Goal: Task Accomplishment & Management: Complete application form

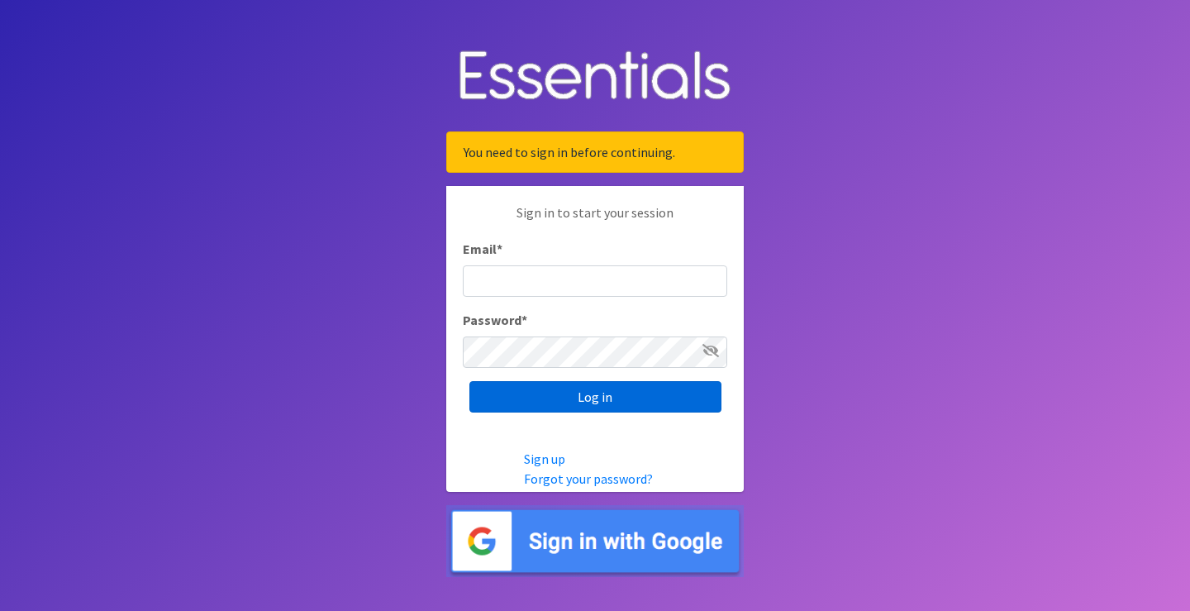
type input "[EMAIL_ADDRESS][DOMAIN_NAME]"
click at [626, 396] on input "Log in" at bounding box center [596, 396] width 252 height 31
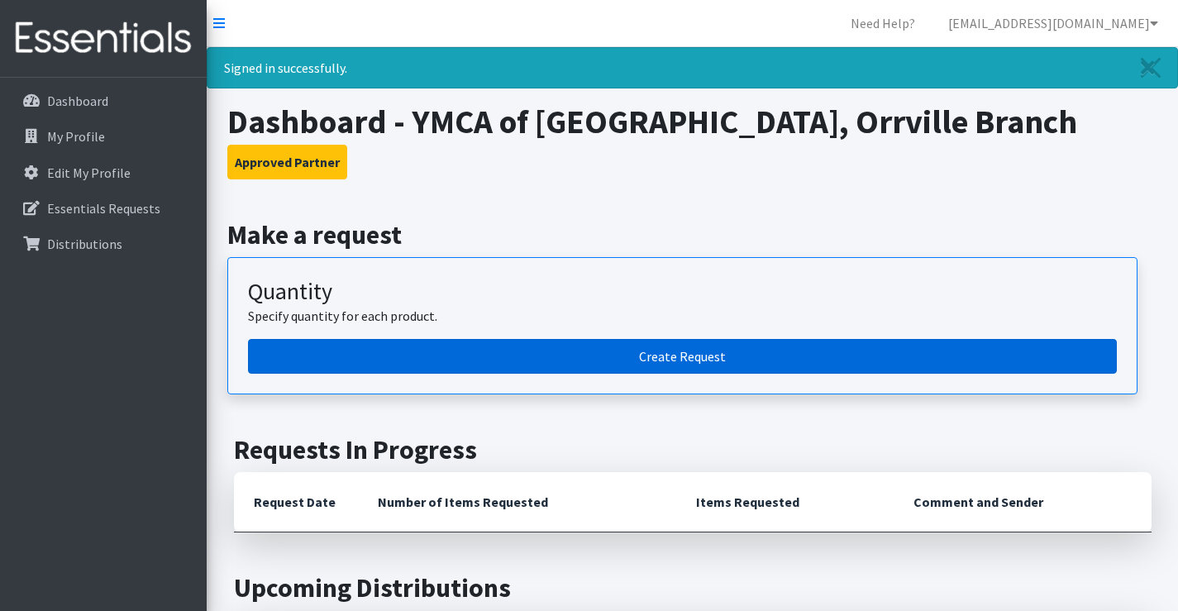
click at [578, 361] on link "Create Request" at bounding box center [682, 356] width 869 height 35
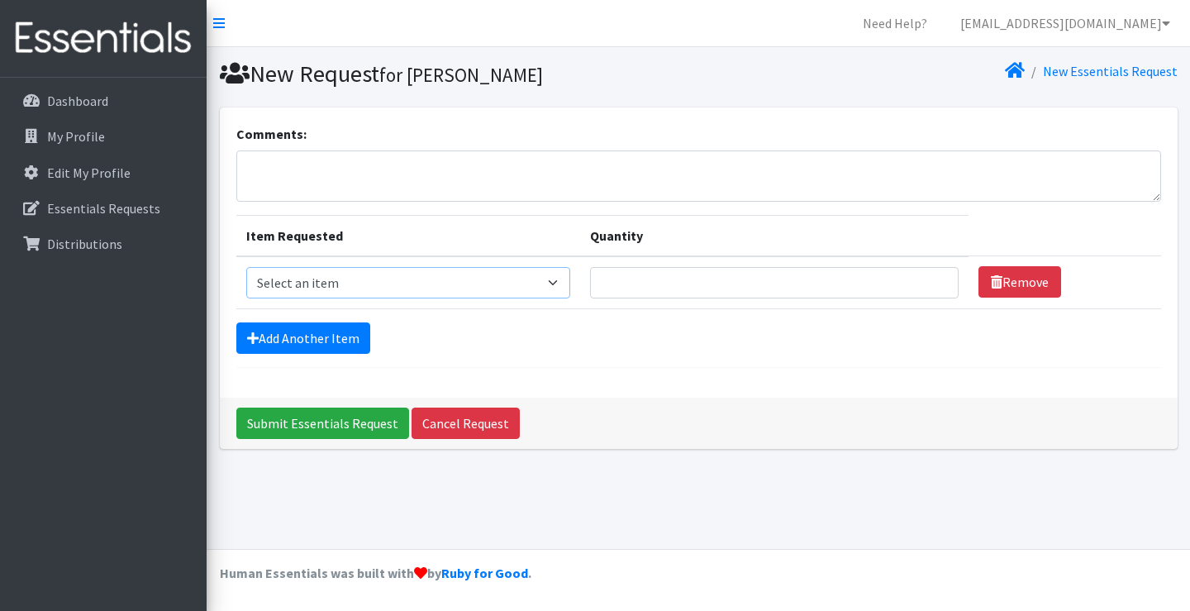
click at [492, 291] on select "Select an item Adult XXX Large Adult Large Adult XX Large Adult Medium Adult Sm…" at bounding box center [408, 282] width 324 height 31
select select "408"
click at [246, 267] on select "Select an item Adult XXX Large Adult Large Adult XX Large Adult Medium Adult Sm…" at bounding box center [408, 282] width 324 height 31
click at [723, 279] on input "Quantity" at bounding box center [774, 282] width 369 height 31
type input "100"
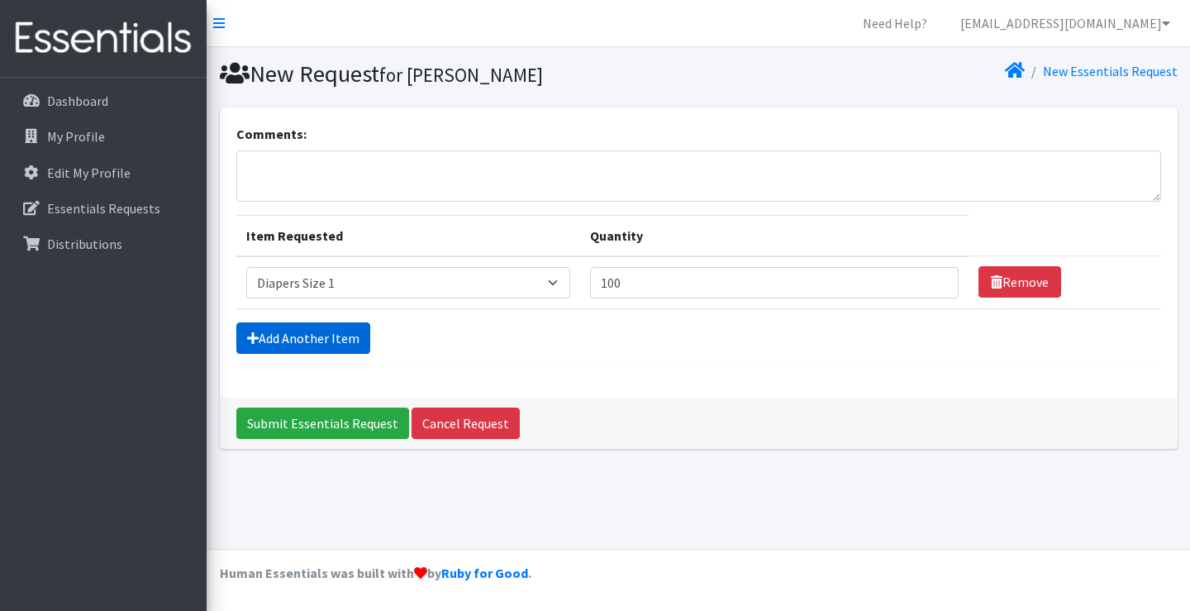
click at [354, 332] on link "Add Another Item" at bounding box center [303, 337] width 134 height 31
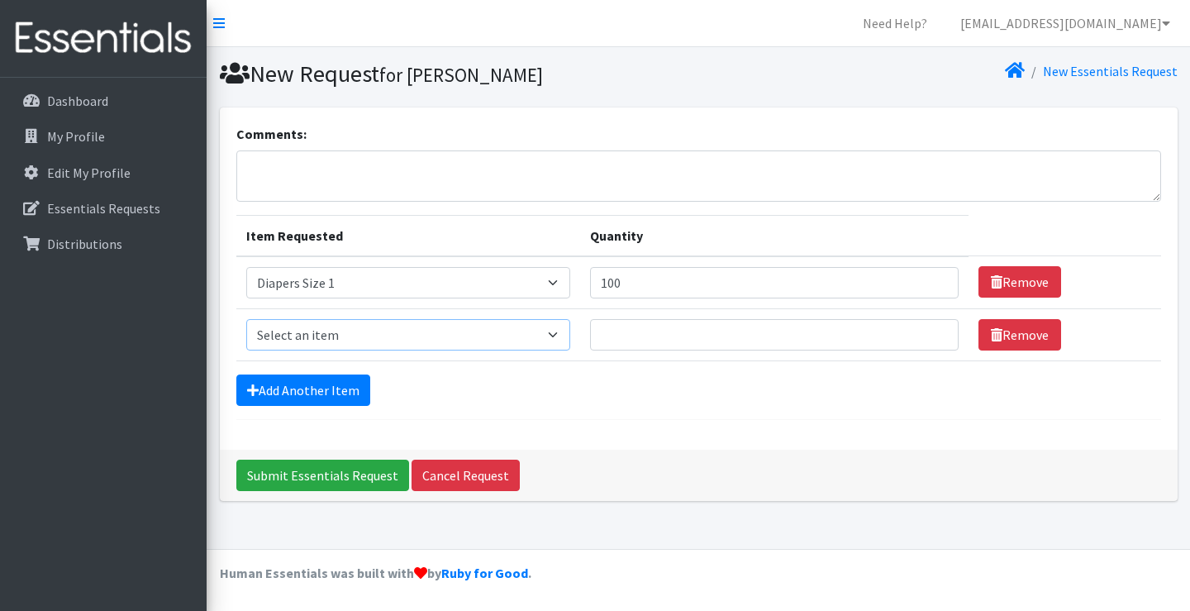
click at [365, 328] on select "Select an item Adult XXX Large Adult Large Adult XX Large Adult Medium Adult Sm…" at bounding box center [408, 334] width 324 height 31
select select "426"
click at [246, 319] on select "Select an item Adult XXX Large Adult Large Adult XX Large Adult Medium Adult Sm…" at bounding box center [408, 334] width 324 height 31
click at [766, 333] on input "Quantity" at bounding box center [774, 334] width 369 height 31
type input "150"
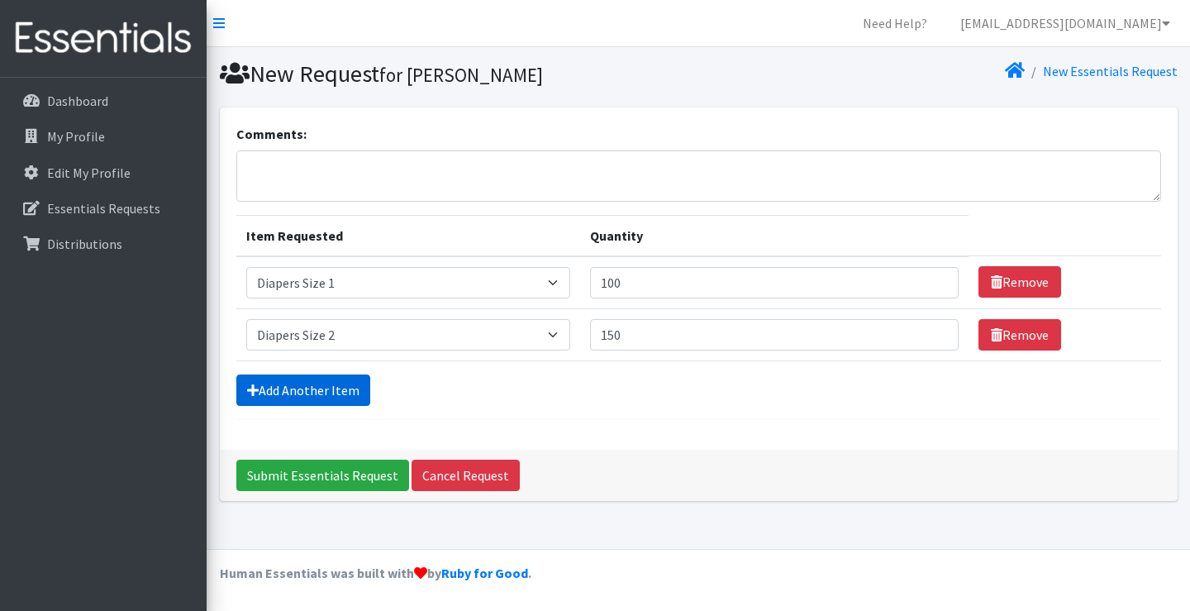
click at [295, 389] on link "Add Another Item" at bounding box center [303, 389] width 134 height 31
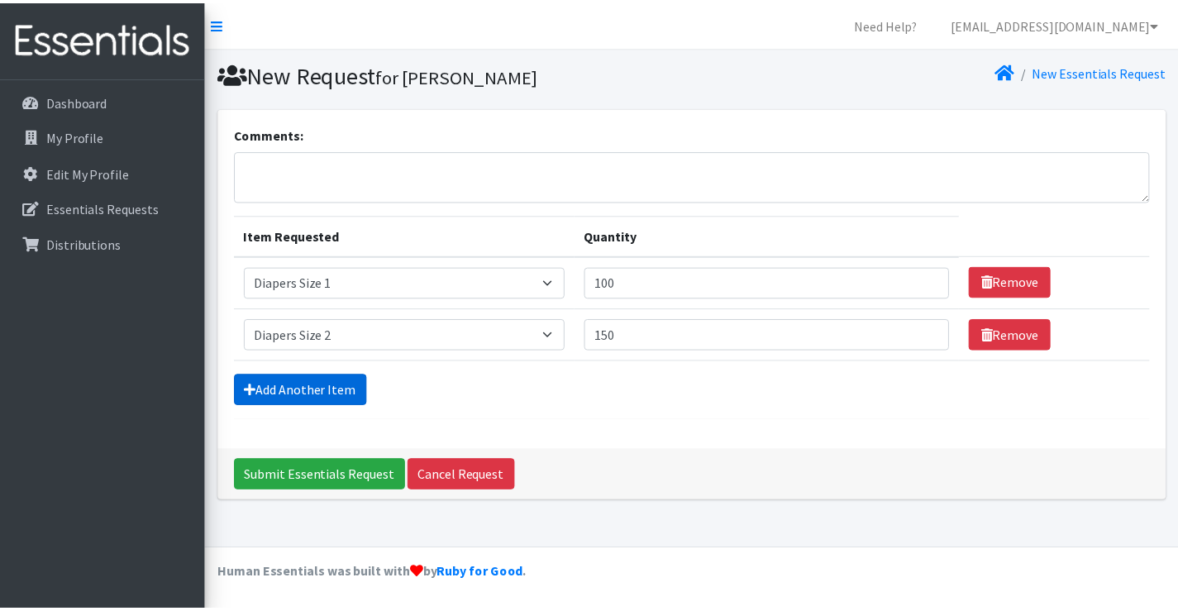
scroll to position [17, 0]
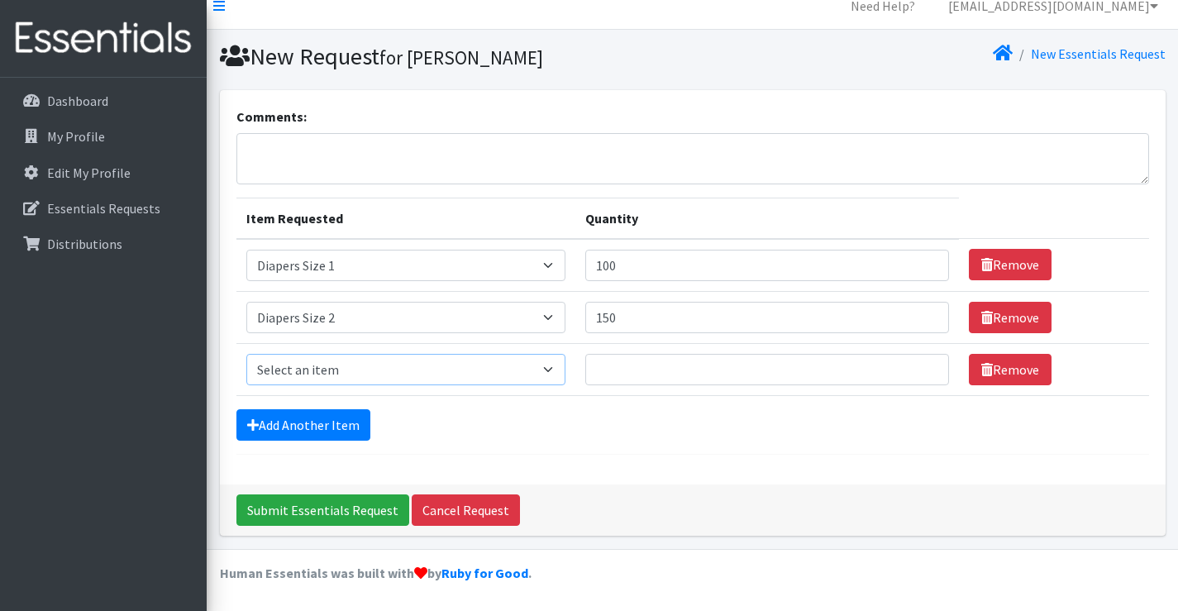
click at [303, 376] on select "Select an item Adult XXX Large Adult Large Adult XX Large Adult Medium Adult Sm…" at bounding box center [406, 369] width 320 height 31
select select "428"
click at [246, 354] on select "Select an item Adult XXX Large Adult Large Adult XX Large Adult Medium Adult Sm…" at bounding box center [406, 369] width 320 height 31
click at [645, 371] on input "Quantity" at bounding box center [767, 369] width 364 height 31
type input "100"
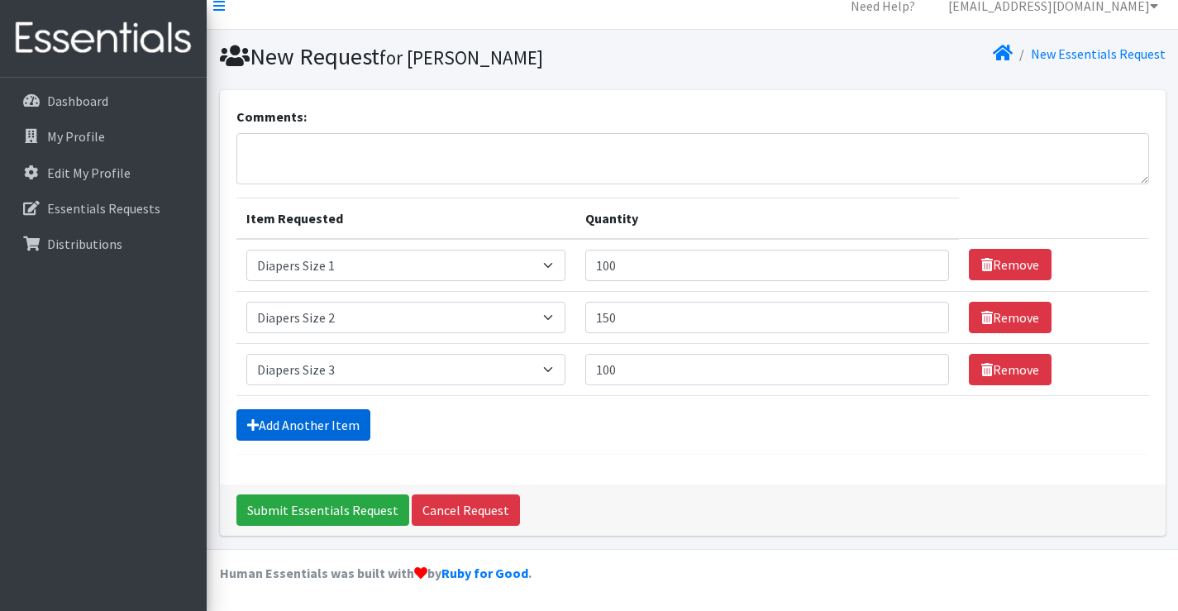
click at [310, 431] on link "Add Another Item" at bounding box center [303, 424] width 134 height 31
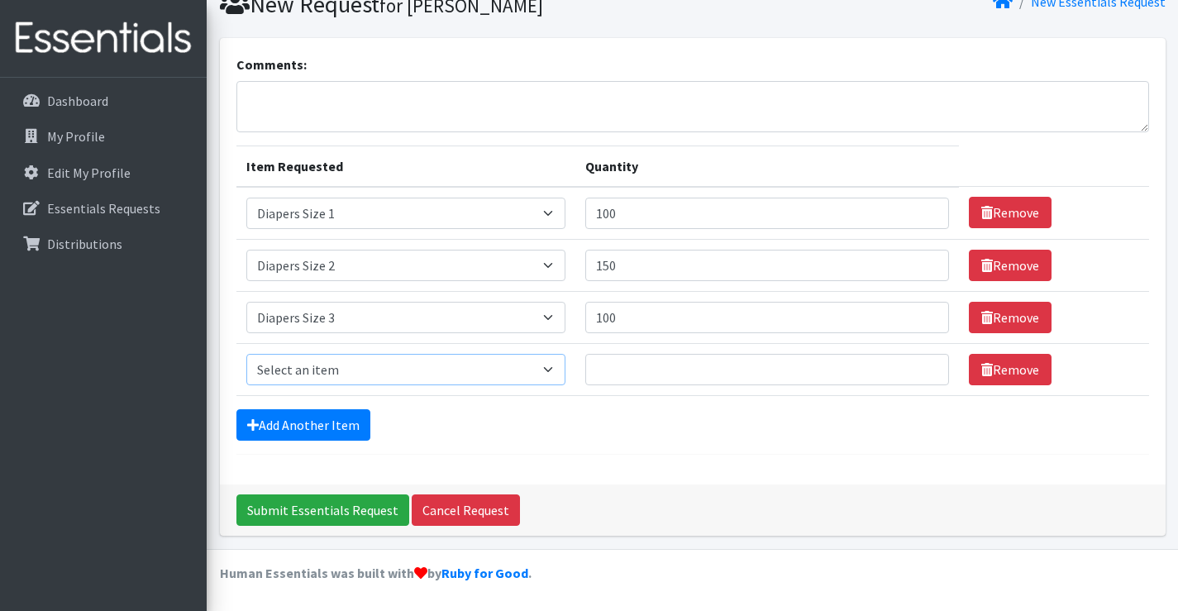
click at [333, 376] on select "Select an item Adult XXX Large Adult Large Adult XX Large Adult Medium Adult Sm…" at bounding box center [406, 369] width 320 height 31
select select "414"
click at [246, 354] on select "Select an item Adult XXX Large Adult Large Adult XX Large Adult Medium Adult Sm…" at bounding box center [406, 369] width 320 height 31
click at [631, 356] on input "Quantity" at bounding box center [767, 369] width 364 height 31
type input "150"
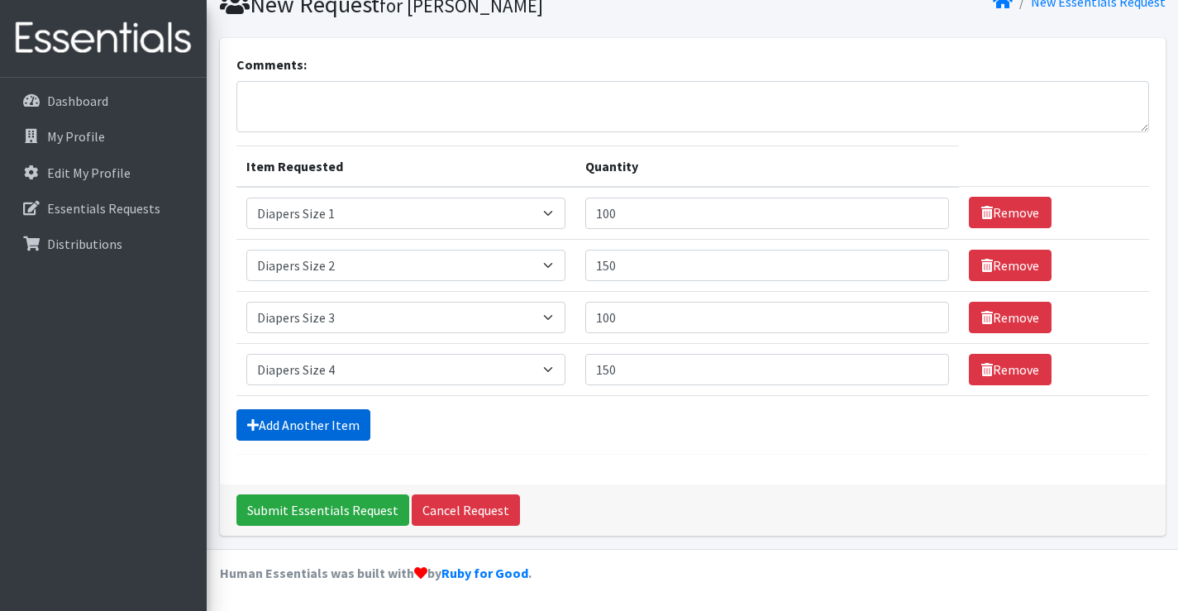
click at [345, 427] on link "Add Another Item" at bounding box center [303, 424] width 134 height 31
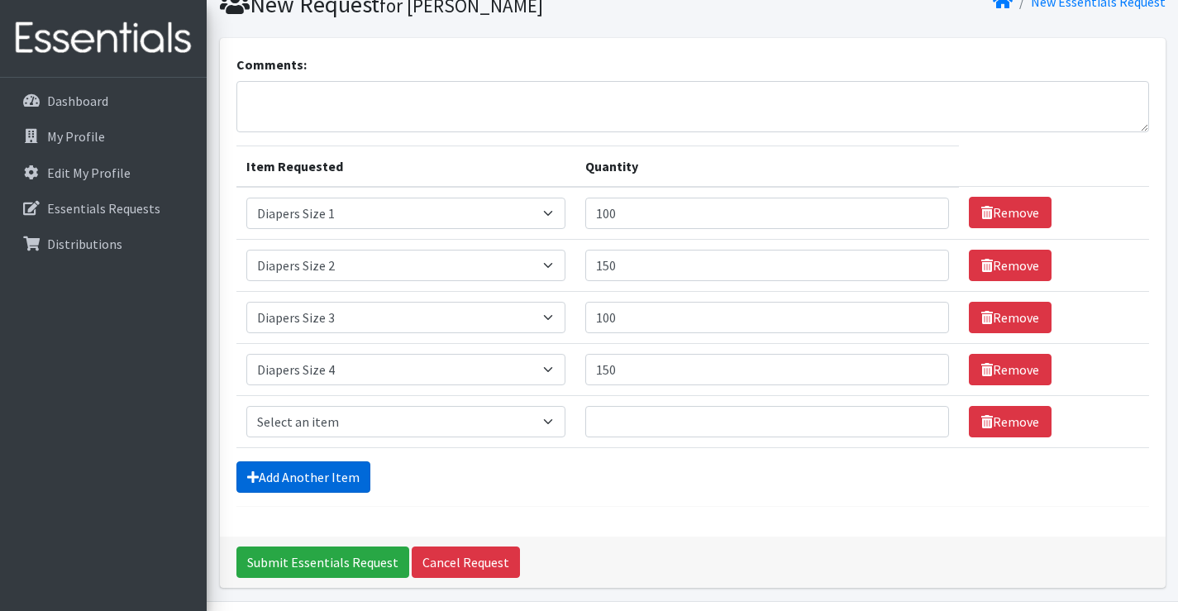
scroll to position [122, 0]
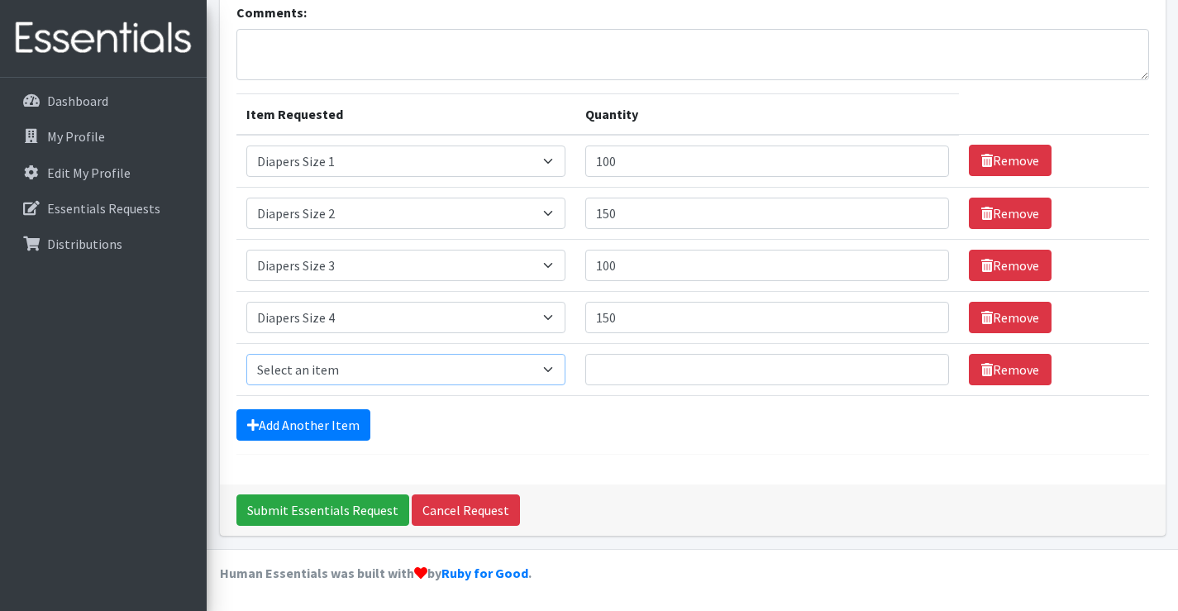
click at [341, 367] on select "Select an item Adult XXX Large Adult Large Adult XX Large Adult Medium Adult Sm…" at bounding box center [406, 369] width 320 height 31
click at [246, 354] on select "Select an item Adult XXX Large Adult Large Adult XX Large Adult Medium Adult Sm…" at bounding box center [406, 369] width 320 height 31
click at [336, 363] on select "Select an item Adult XXX Large Adult Large Adult XX Large Adult Medium Adult Sm…" at bounding box center [406, 369] width 320 height 31
select select "415"
click at [246, 354] on select "Select an item Adult XXX Large Adult Large Adult XX Large Adult Medium Adult Sm…" at bounding box center [406, 369] width 320 height 31
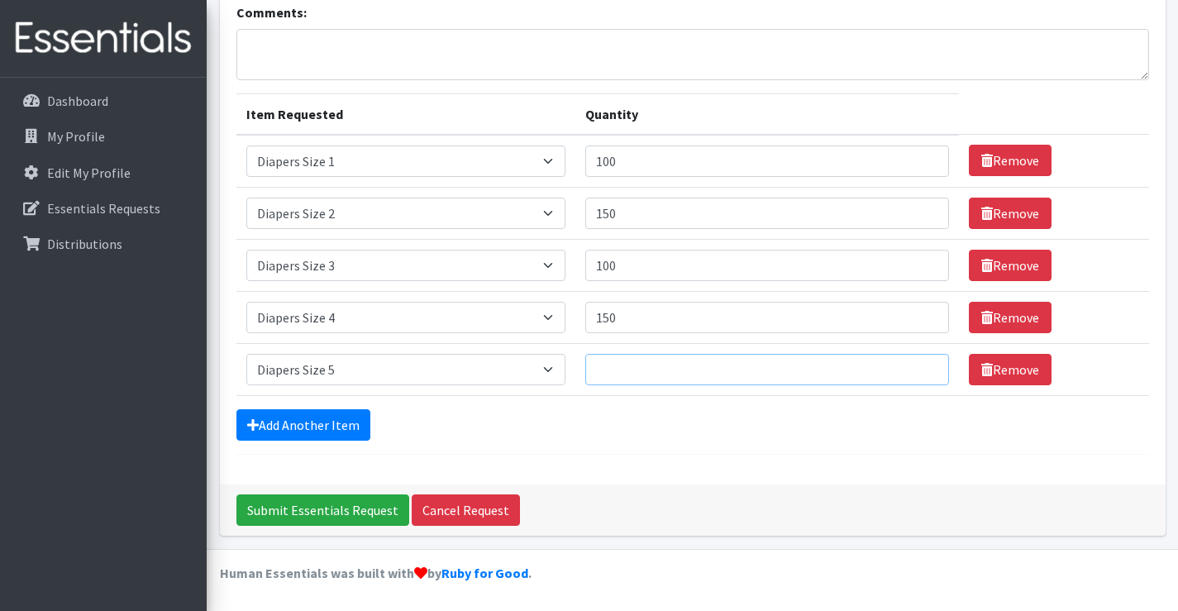
click at [742, 376] on input "Quantity" at bounding box center [767, 369] width 364 height 31
type input "150"
click at [318, 427] on link "Add Another Item" at bounding box center [303, 424] width 134 height 31
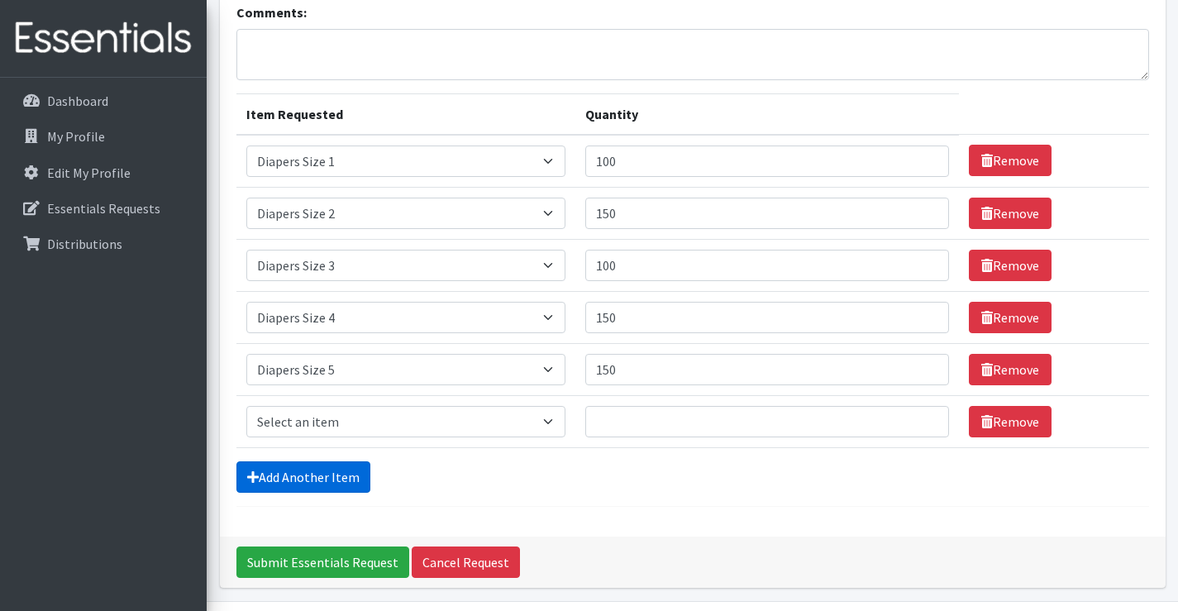
scroll to position [174, 0]
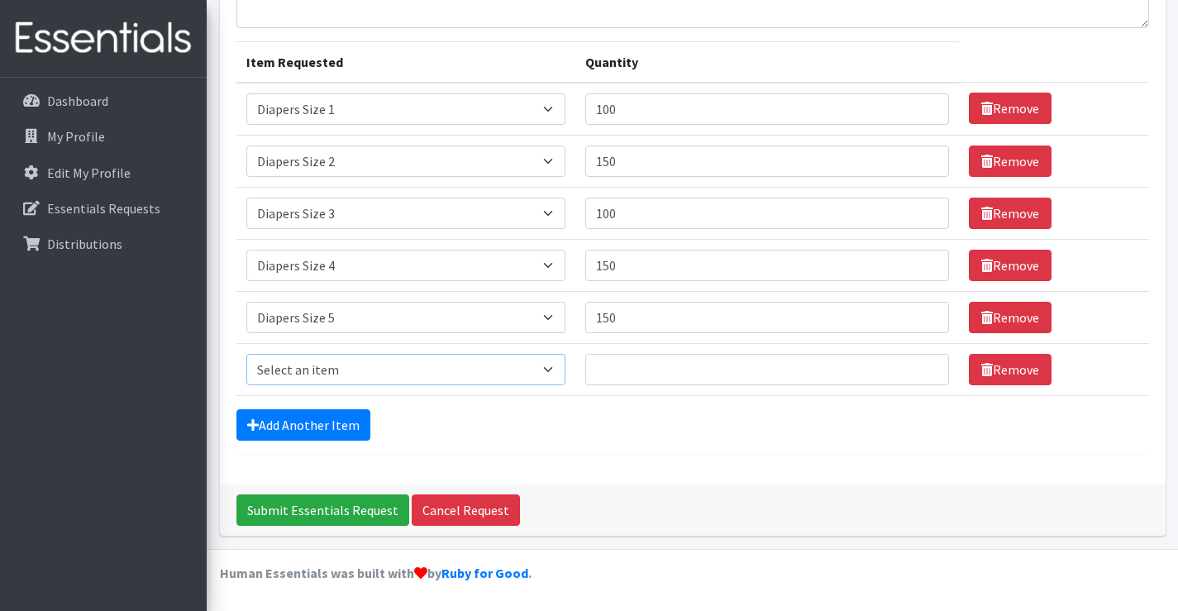
click at [345, 378] on select "Select an item Adult XXX Large Adult Large Adult XX Large Adult Medium Adult Sm…" at bounding box center [406, 369] width 320 height 31
select select "417"
click at [246, 354] on select "Select an item Adult XXX Large Adult Large Adult XX Large Adult Medium Adult Sm…" at bounding box center [406, 369] width 320 height 31
click at [633, 364] on input "Quantity" at bounding box center [767, 369] width 364 height 31
type input "150"
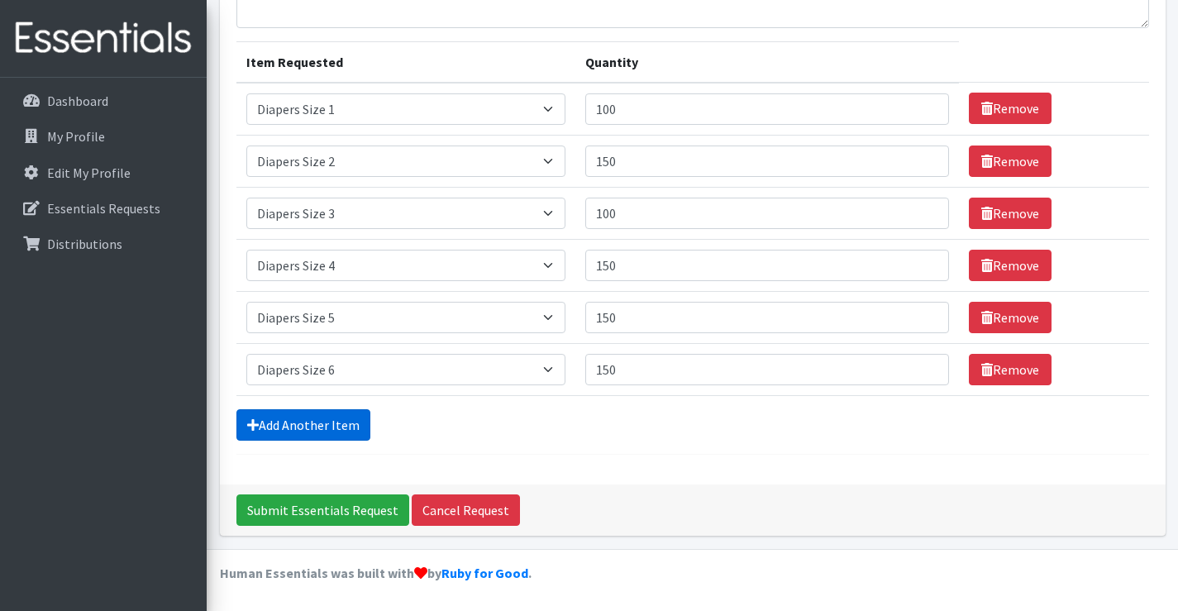
click at [294, 422] on link "Add Another Item" at bounding box center [303, 424] width 134 height 31
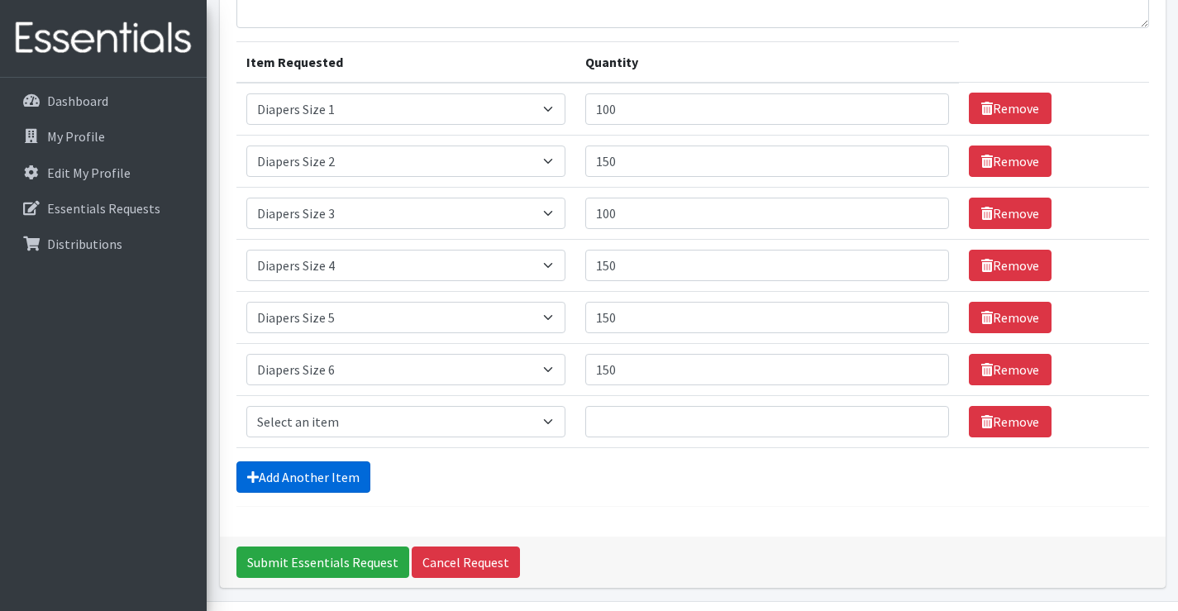
scroll to position [226, 0]
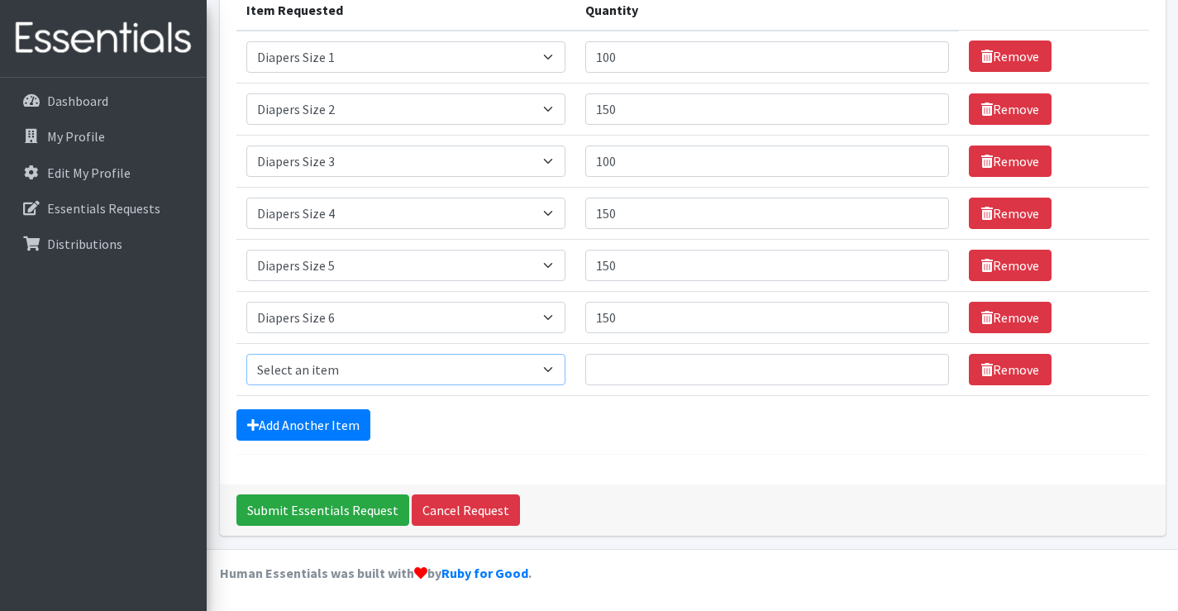
click at [327, 362] on select "Select an item Adult XXX Large Adult Large Adult XX Large Adult Medium Adult Sm…" at bounding box center [406, 369] width 320 height 31
select select "4739"
click at [246, 354] on select "Select an item Adult XXX Large Adult Large Adult XX Large Adult Medium Adult Sm…" at bounding box center [406, 369] width 320 height 31
click at [685, 354] on input "Quantity" at bounding box center [767, 369] width 364 height 31
type input "125"
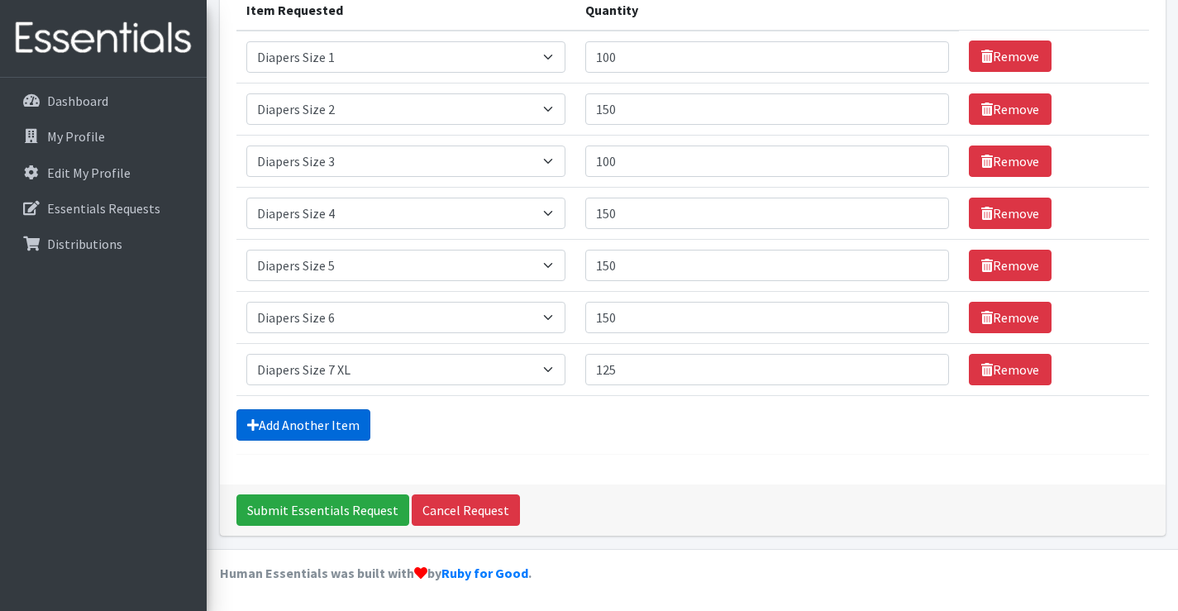
click at [327, 417] on link "Add Another Item" at bounding box center [303, 424] width 134 height 31
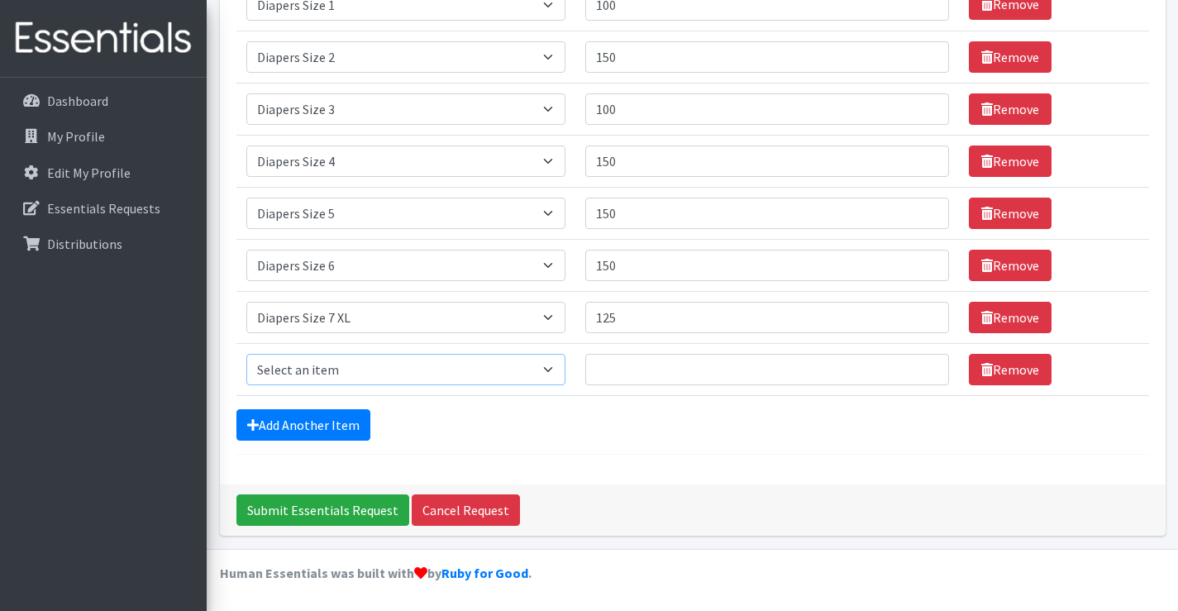
click at [356, 373] on select "Select an item Adult XXX Large Adult Large Adult XX Large Adult Medium Adult Sm…" at bounding box center [406, 369] width 320 height 31
select select "2927"
click at [246, 354] on select "Select an item Adult XXX Large Adult Large Adult XX Large Adult Medium Adult Sm…" at bounding box center [406, 369] width 320 height 31
click at [632, 368] on input "Quantity" at bounding box center [767, 369] width 364 height 31
type input "100"
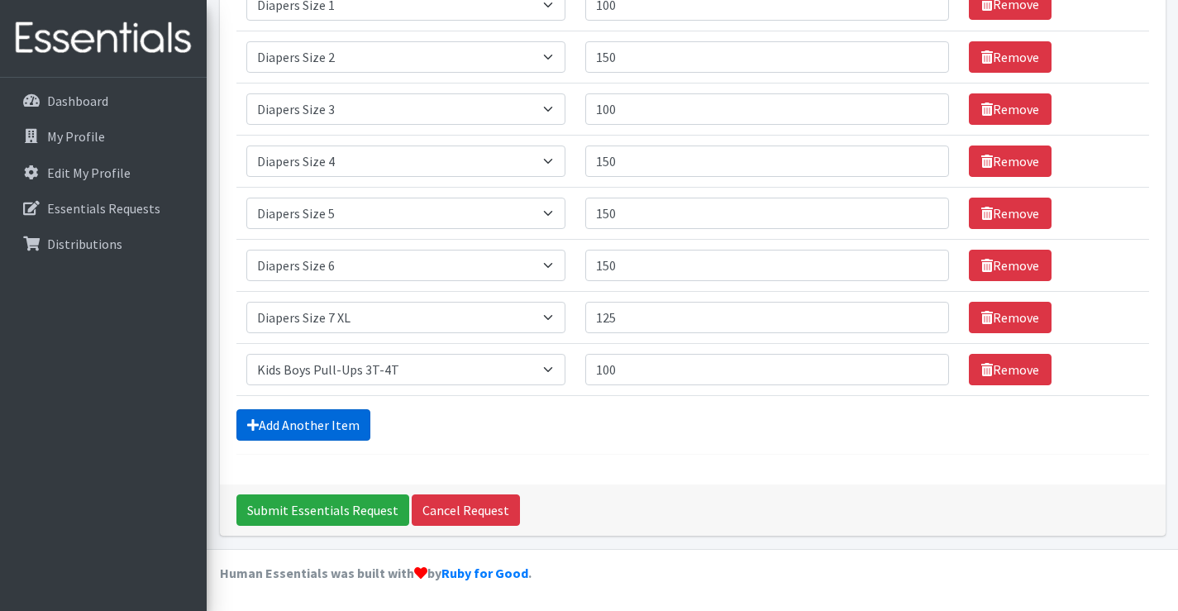
click at [341, 427] on link "Add Another Item" at bounding box center [303, 424] width 134 height 31
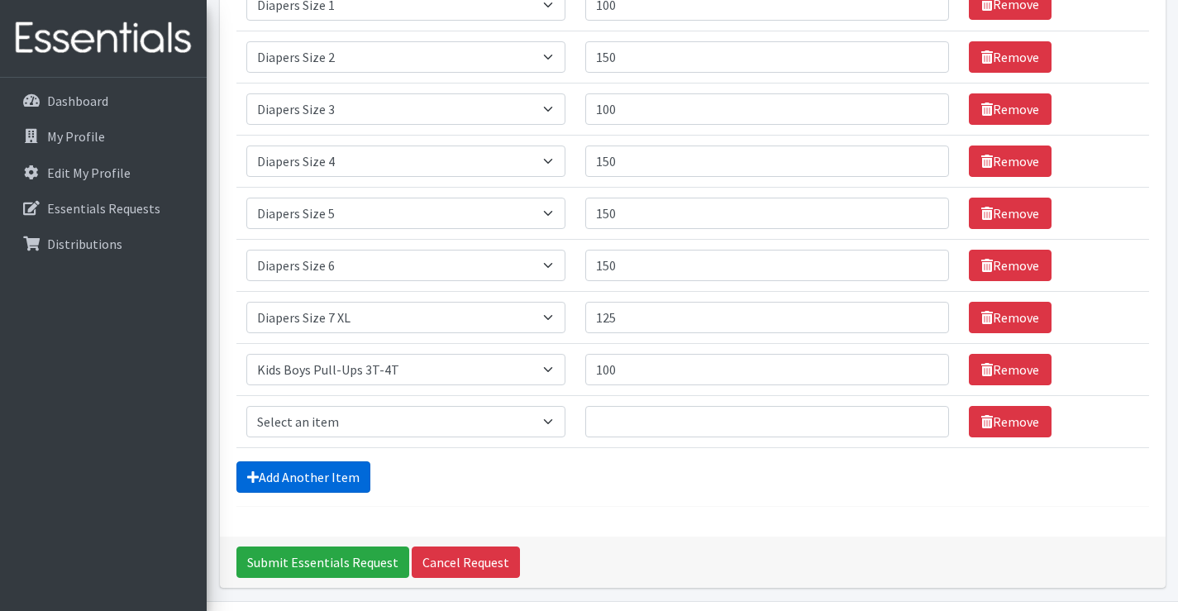
scroll to position [330, 0]
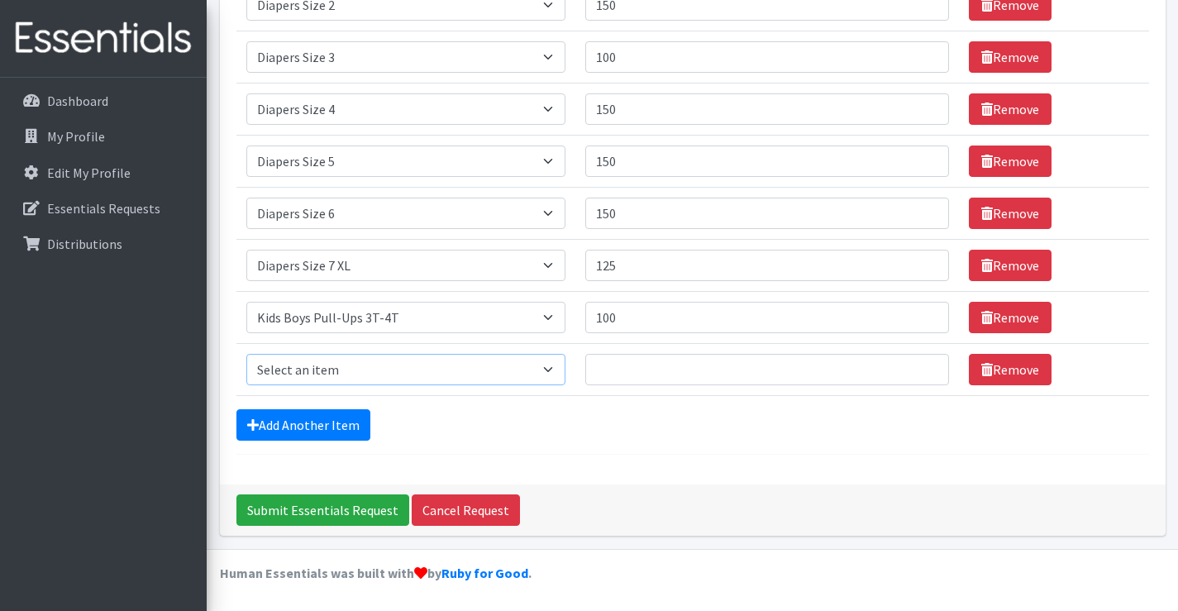
click at [335, 372] on select "Select an item Adult XXX Large Adult Large Adult XX Large Adult Medium Adult Sm…" at bounding box center [406, 369] width 320 height 31
select select "2928"
click at [246, 354] on select "Select an item Adult XXX Large Adult Large Adult XX Large Adult Medium Adult Sm…" at bounding box center [406, 369] width 320 height 31
click at [685, 361] on input "Quantity" at bounding box center [767, 369] width 364 height 31
type input "150"
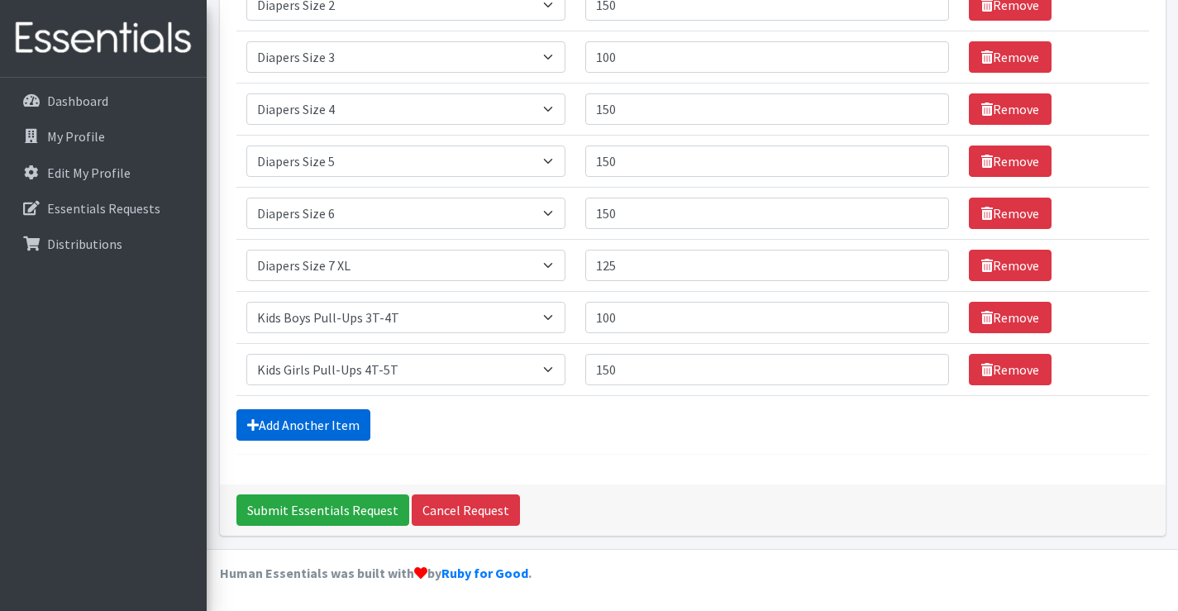
click at [270, 428] on link "Add Another Item" at bounding box center [303, 424] width 134 height 31
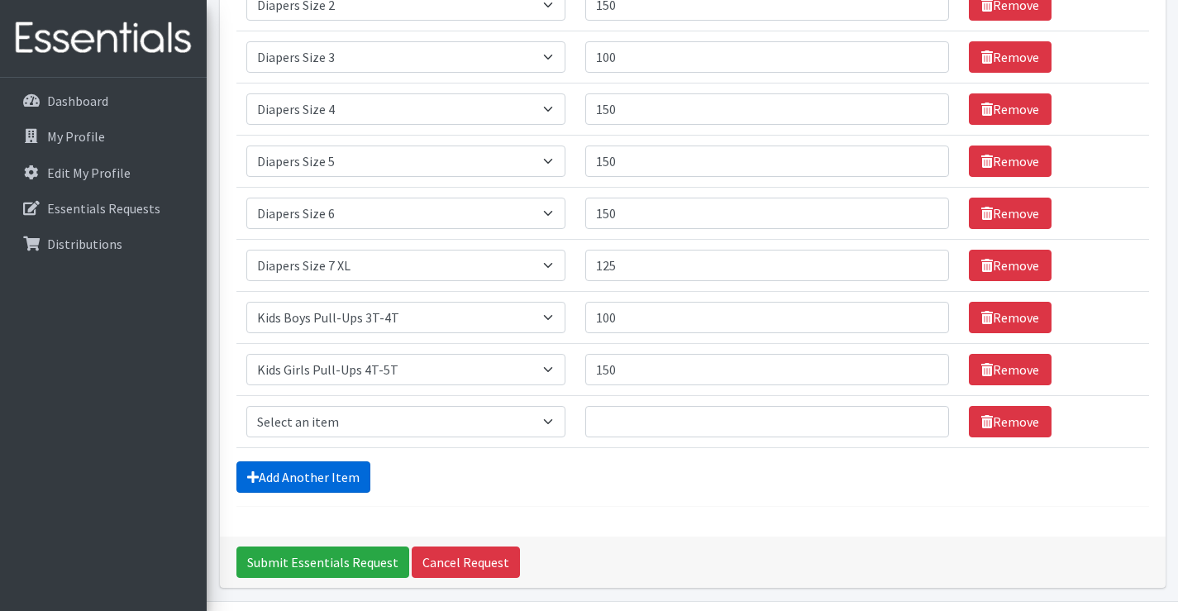
scroll to position [382, 0]
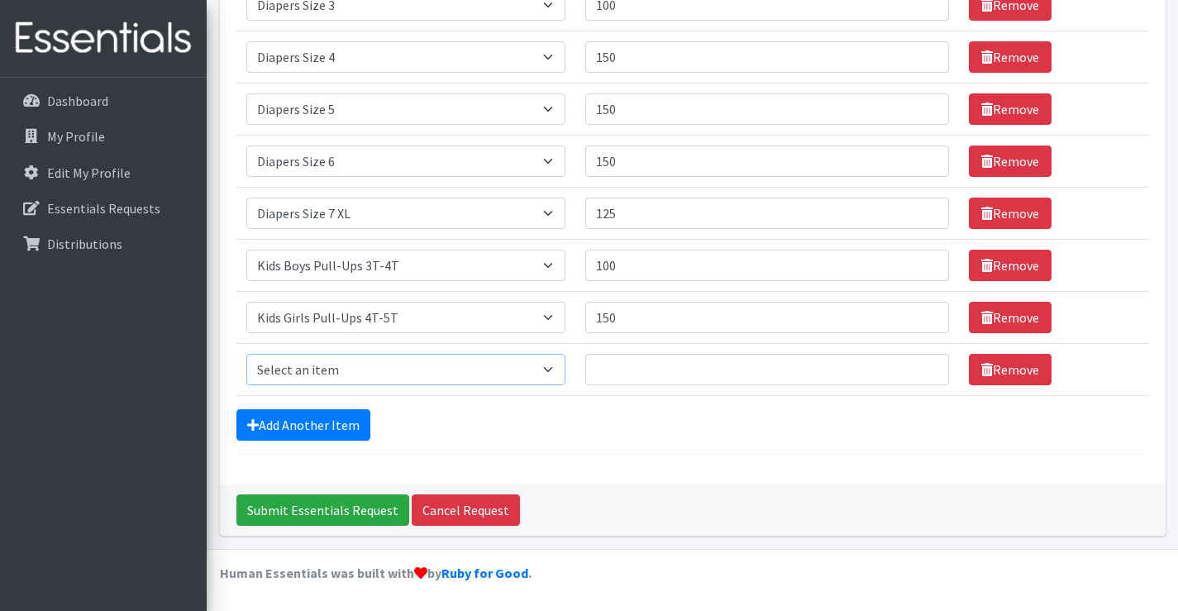
click at [336, 374] on select "Select an item Adult XXX Large Adult Large Adult XX Large Adult Medium Adult Sm…" at bounding box center [406, 369] width 320 height 31
select select "2929"
click at [246, 354] on select "Select an item Adult XXX Large Adult Large Adult XX Large Adult Medium Adult Sm…" at bounding box center [406, 369] width 320 height 31
click at [727, 374] on input "Quantity" at bounding box center [767, 369] width 364 height 31
type input "75"
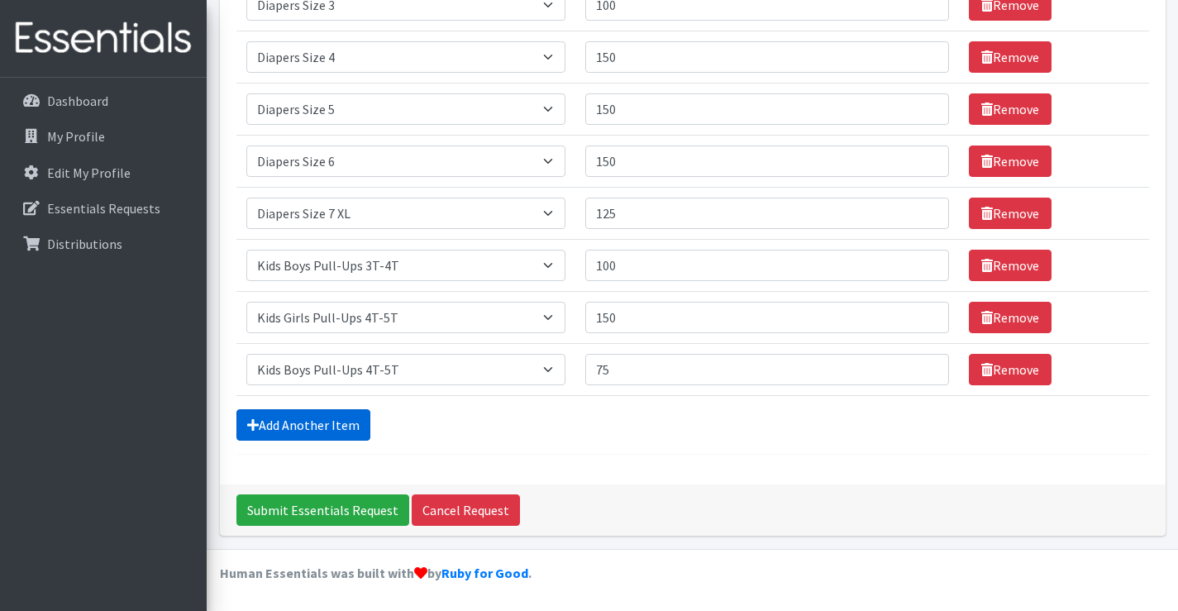
click at [359, 427] on link "Add Another Item" at bounding box center [303, 424] width 134 height 31
click at [385, 373] on select "Select an item Adult XXX Large Adult Large Adult XX Large Adult Medium Adult Sm…" at bounding box center [406, 369] width 320 height 31
select select "4738"
click at [246, 354] on select "Select an item Adult XXX Large Adult Large Adult XX Large Adult Medium Adult Sm…" at bounding box center [406, 369] width 320 height 31
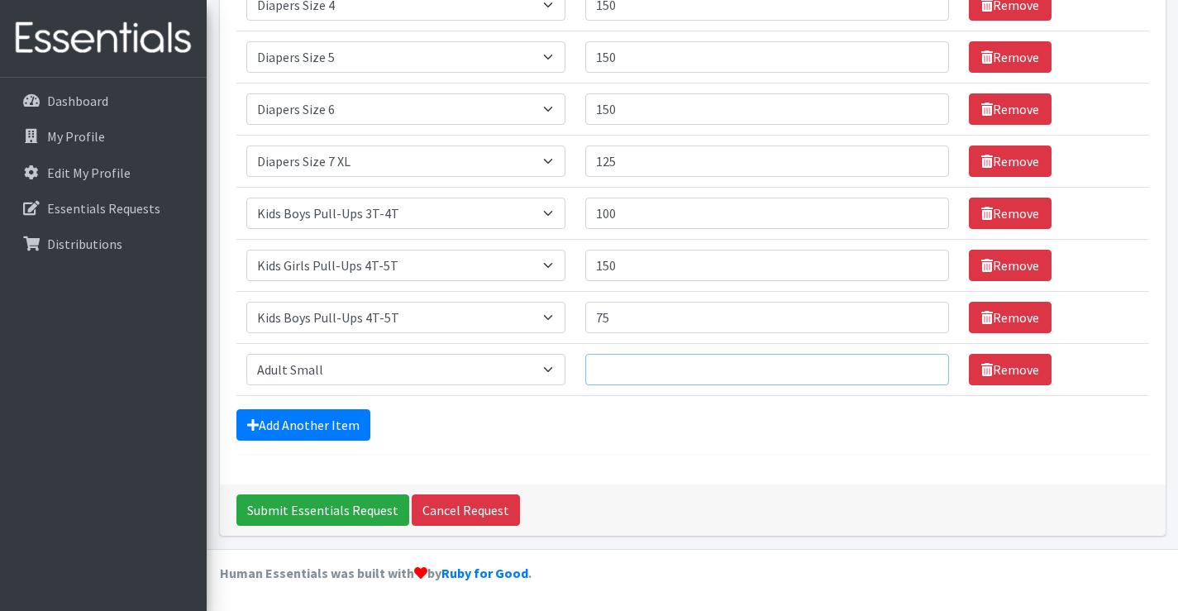
click at [674, 370] on input "Quantity" at bounding box center [767, 369] width 364 height 31
type input "30"
click at [268, 411] on link "Add Another Item" at bounding box center [303, 424] width 134 height 31
click at [306, 379] on select "Select an item Adult XXX Large Adult Large Adult XX Large Adult Medium Adult Sm…" at bounding box center [406, 369] width 320 height 31
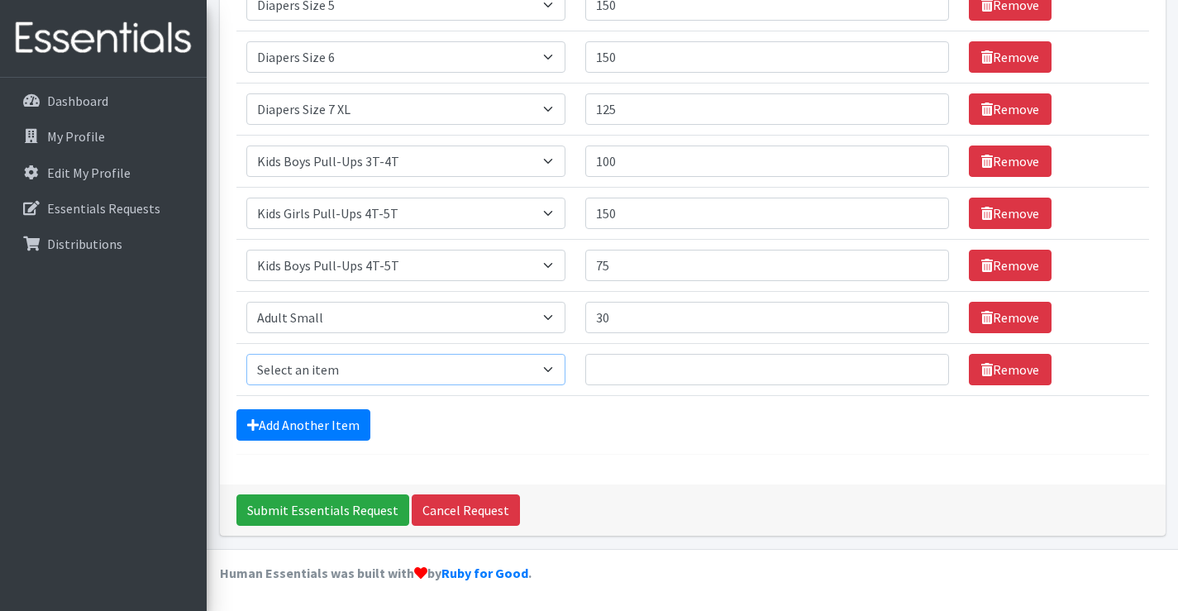
select select "4933"
click at [246, 354] on select "Select an item Adult XXX Large Adult Large Adult XX Large Adult Medium Adult Sm…" at bounding box center [406, 369] width 320 height 31
click at [693, 370] on input "Quantity" at bounding box center [767, 369] width 364 height 31
type input "30"
click at [361, 438] on link "Add Another Item" at bounding box center [303, 424] width 134 height 31
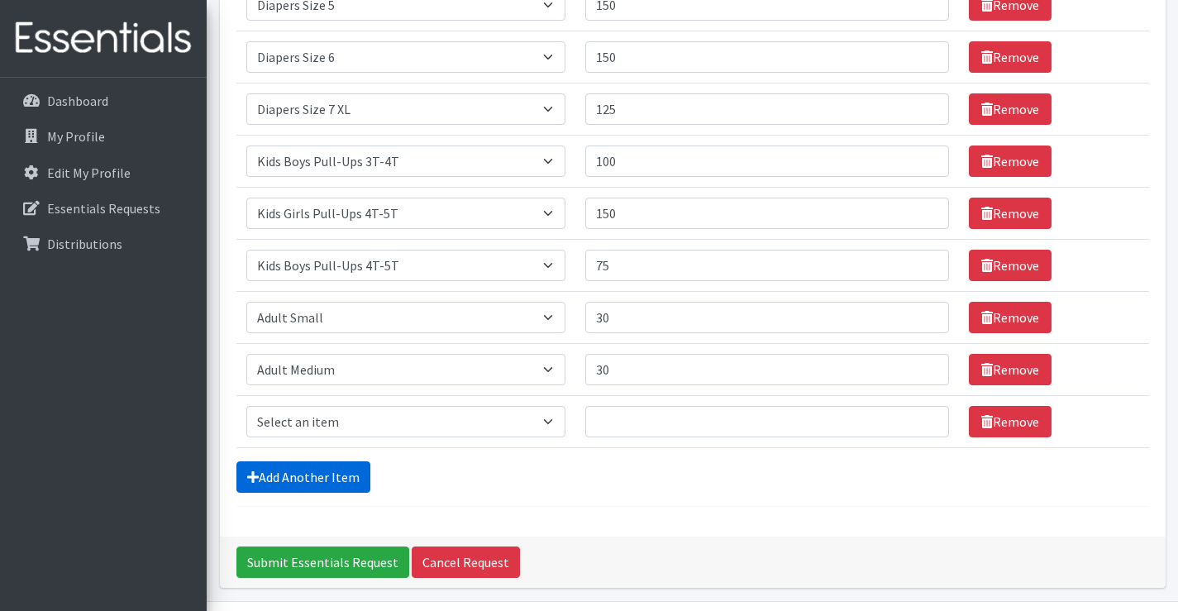
scroll to position [538, 0]
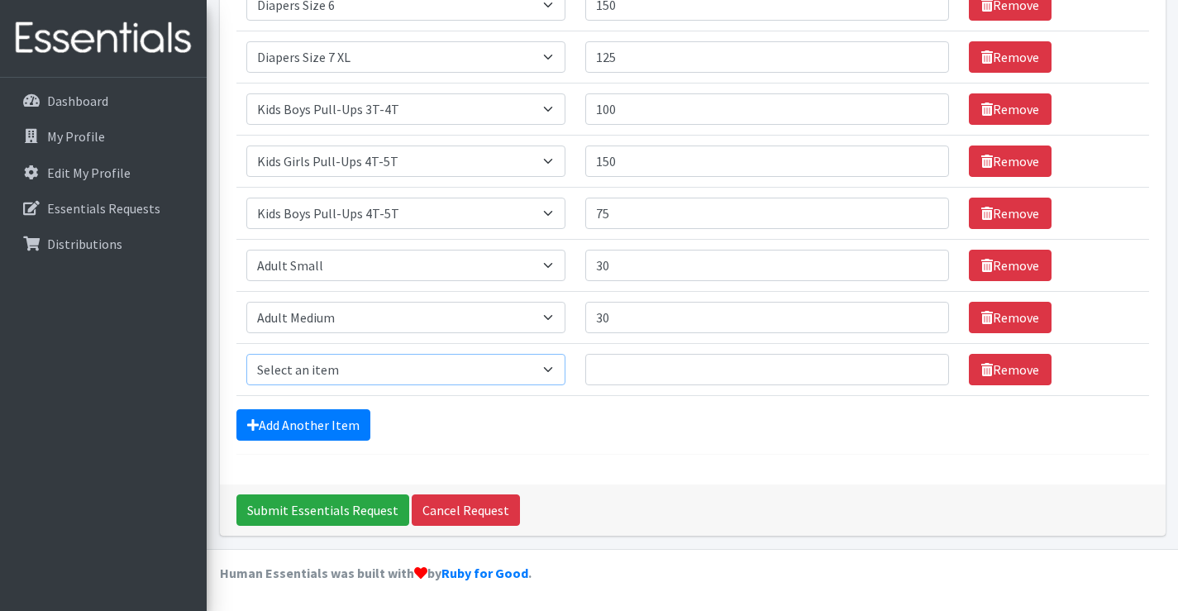
click at [414, 377] on select "Select an item Adult XXX Large Adult Large Adult XX Large Adult Medium Adult Sm…" at bounding box center [406, 369] width 320 height 31
select select "4934"
click at [246, 354] on select "Select an item Adult XXX Large Adult Large Adult XX Large Adult Medium Adult Sm…" at bounding box center [406, 369] width 320 height 31
click at [698, 379] on input "Quantity" at bounding box center [767, 369] width 364 height 31
type input "30"
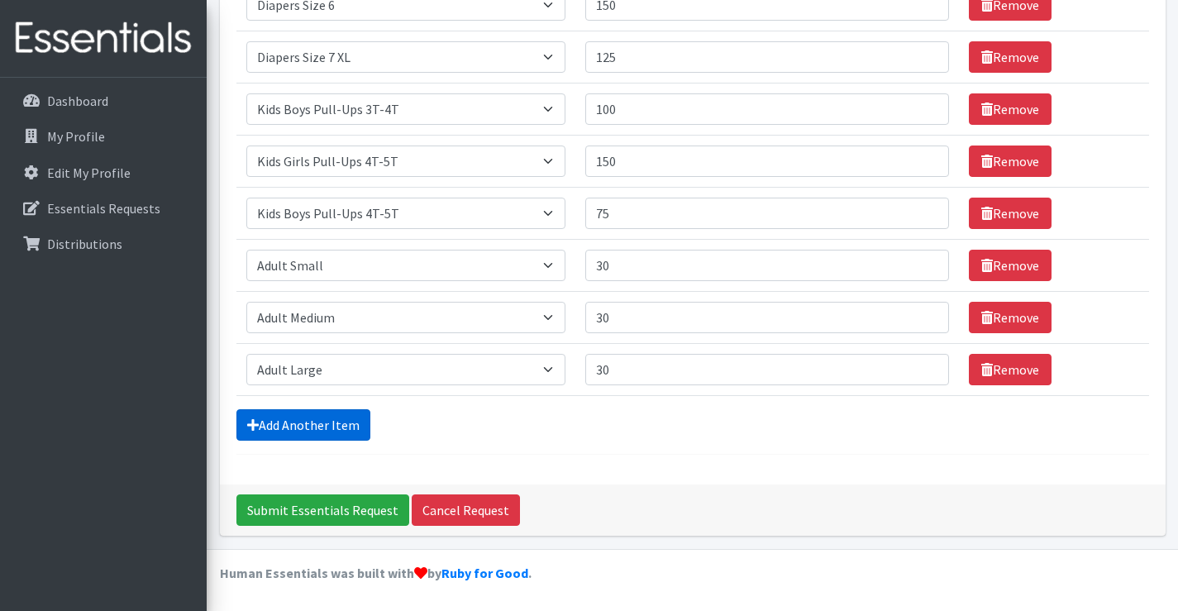
click at [348, 426] on link "Add Another Item" at bounding box center [303, 424] width 134 height 31
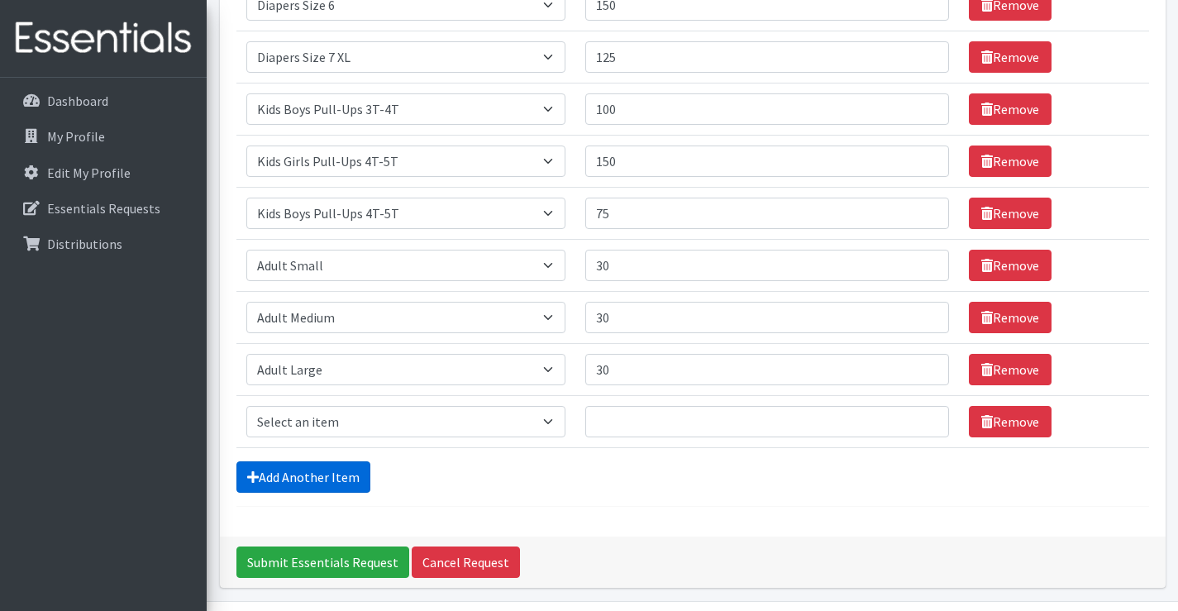
scroll to position [590, 0]
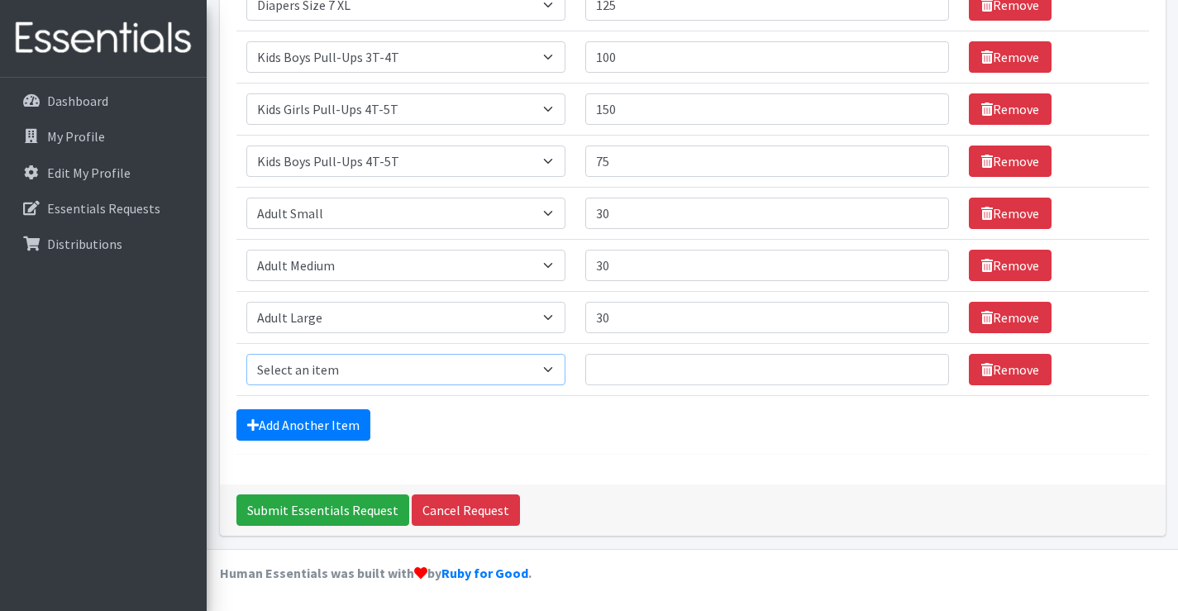
click at [356, 377] on select "Select an item Adult XXX Large Adult Large Adult XX Large Adult Medium Adult Sm…" at bounding box center [406, 369] width 320 height 31
select select "8842"
click at [246, 354] on select "Select an item Adult XXX Large Adult Large Adult XX Large Adult Medium Adult Sm…" at bounding box center [406, 369] width 320 height 31
click at [724, 370] on input "Quantity" at bounding box center [767, 369] width 364 height 31
type input "30"
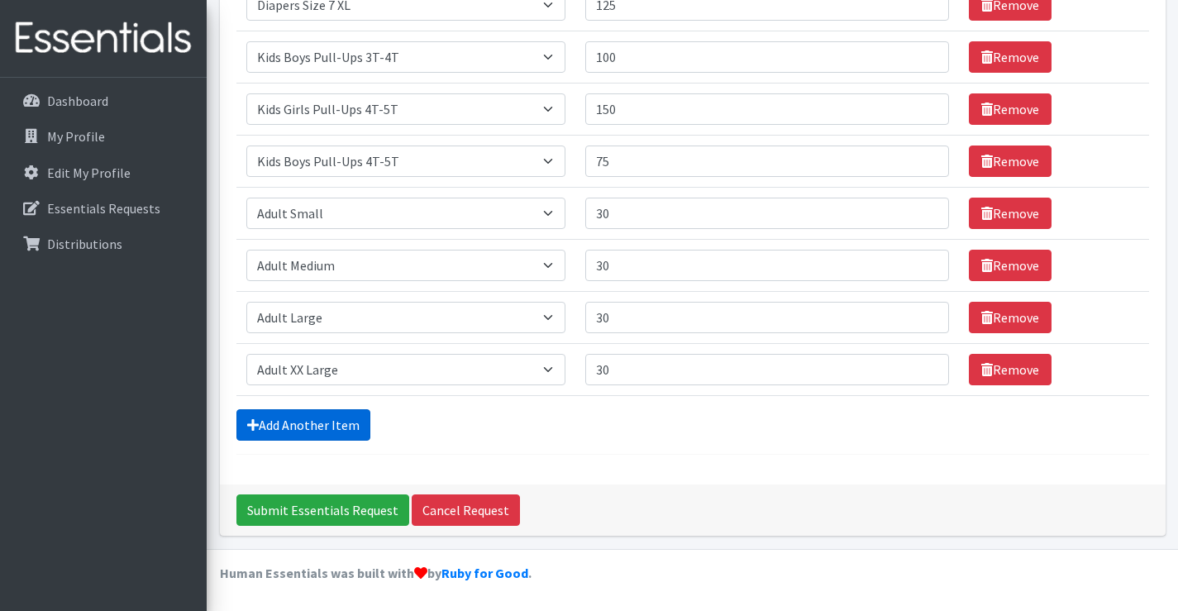
click at [288, 420] on link "Add Another Item" at bounding box center [303, 424] width 134 height 31
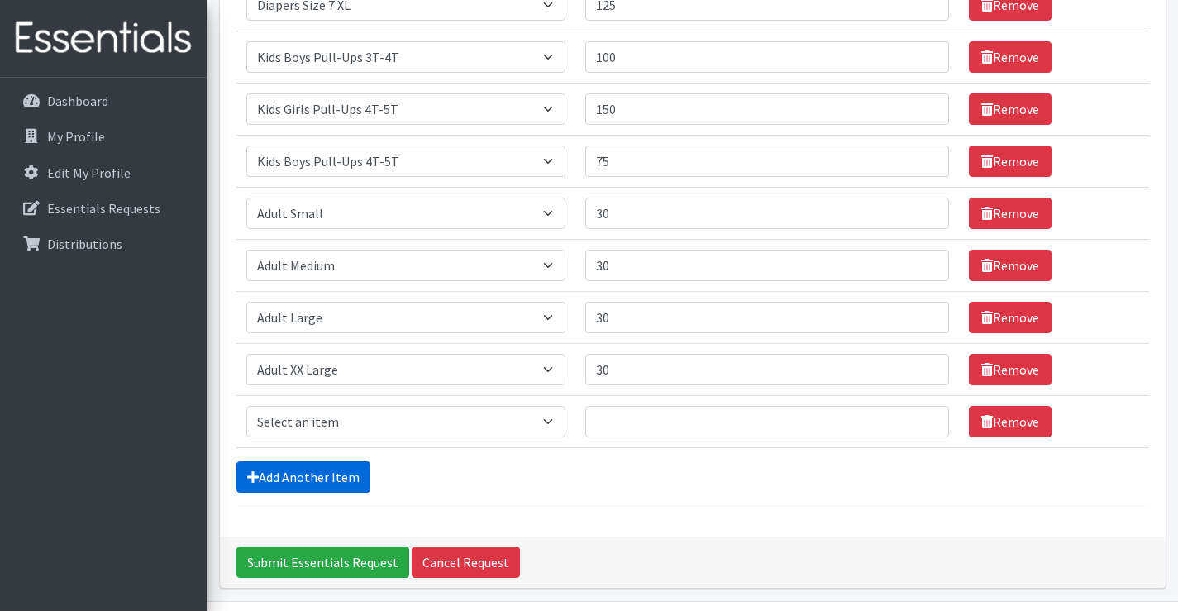
scroll to position [642, 0]
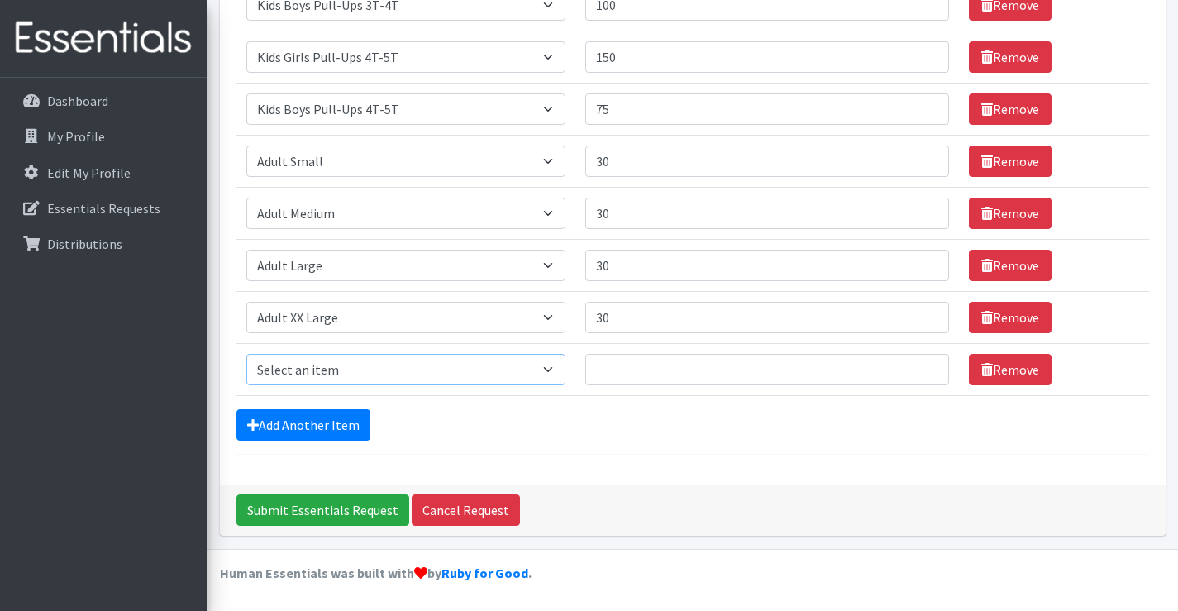
click at [314, 374] on select "Select an item Adult XXX Large Adult Large Adult XX Large Adult Medium Adult Sm…" at bounding box center [406, 369] width 320 height 31
select select "11445"
click at [246, 354] on select "Select an item Adult XXX Large Adult Large Adult XX Large Adult Medium Adult Sm…" at bounding box center [406, 369] width 320 height 31
click at [725, 361] on input "Quantity" at bounding box center [767, 369] width 364 height 31
type input "4"
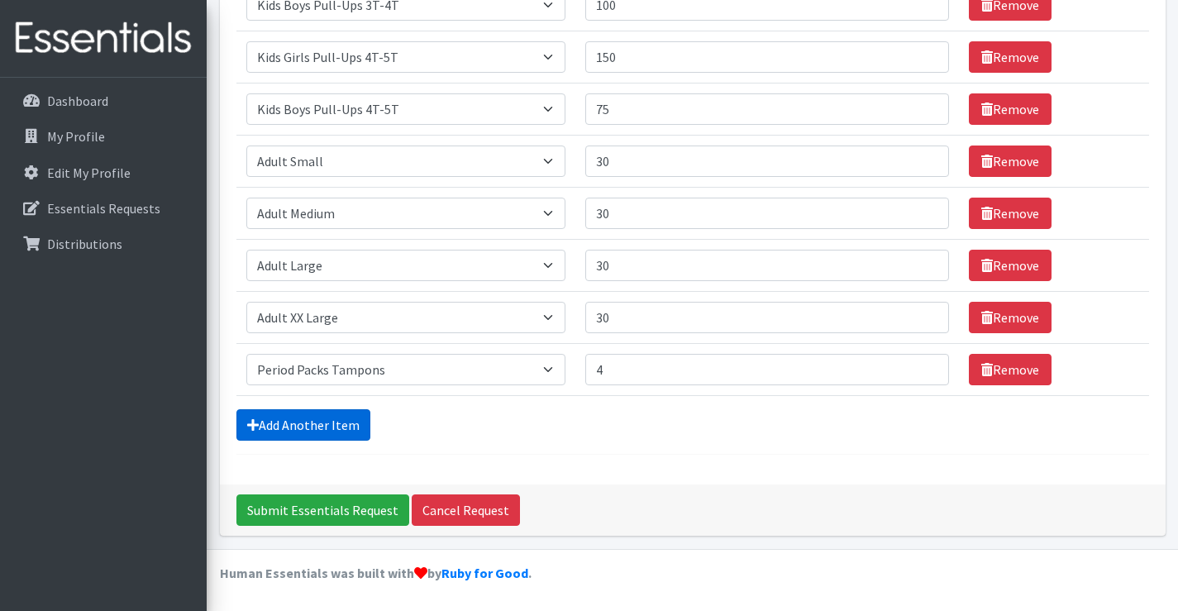
click at [276, 419] on link "Add Another Item" at bounding box center [303, 424] width 134 height 31
click at [319, 366] on select "Select an item Adult XXX Large Adult Large Adult XX Large Adult Medium Adult Sm…" at bounding box center [406, 369] width 320 height 31
select select "11444"
click at [246, 354] on select "Select an item Adult XXX Large Adult Large Adult XX Large Adult Medium Adult Sm…" at bounding box center [406, 369] width 320 height 31
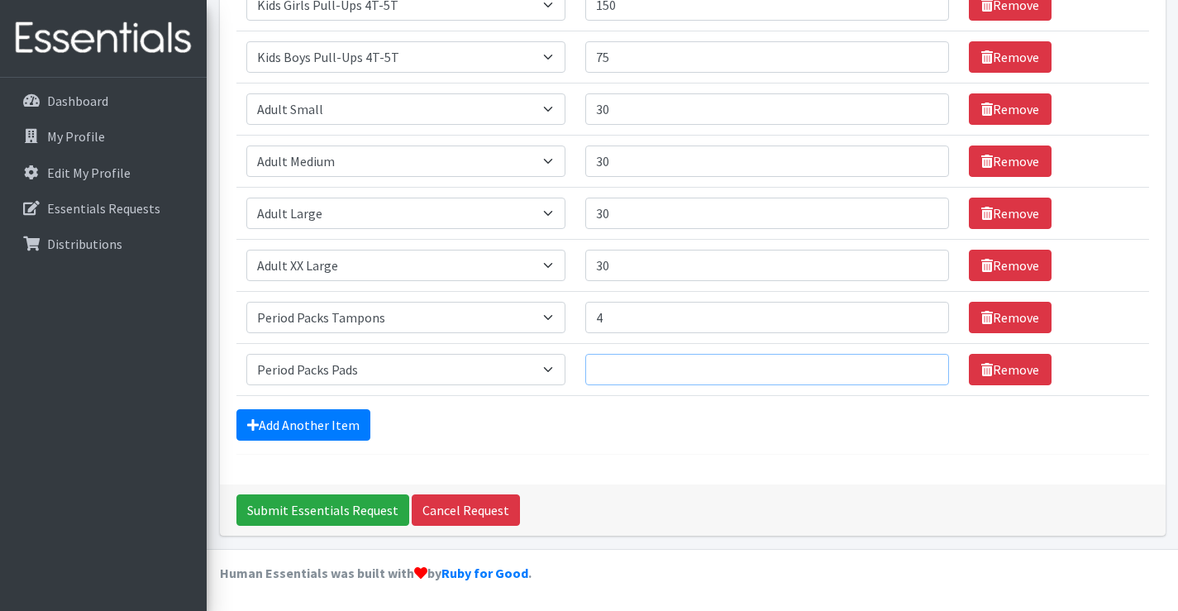
click at [597, 363] on input "Quantity" at bounding box center [767, 369] width 364 height 31
type input "4"
click at [331, 434] on link "Add Another Item" at bounding box center [303, 424] width 134 height 31
click at [357, 360] on select "Select an item Adult XXX Large Adult Large Adult XX Large Adult Medium Adult Sm…" at bounding box center [406, 369] width 320 height 31
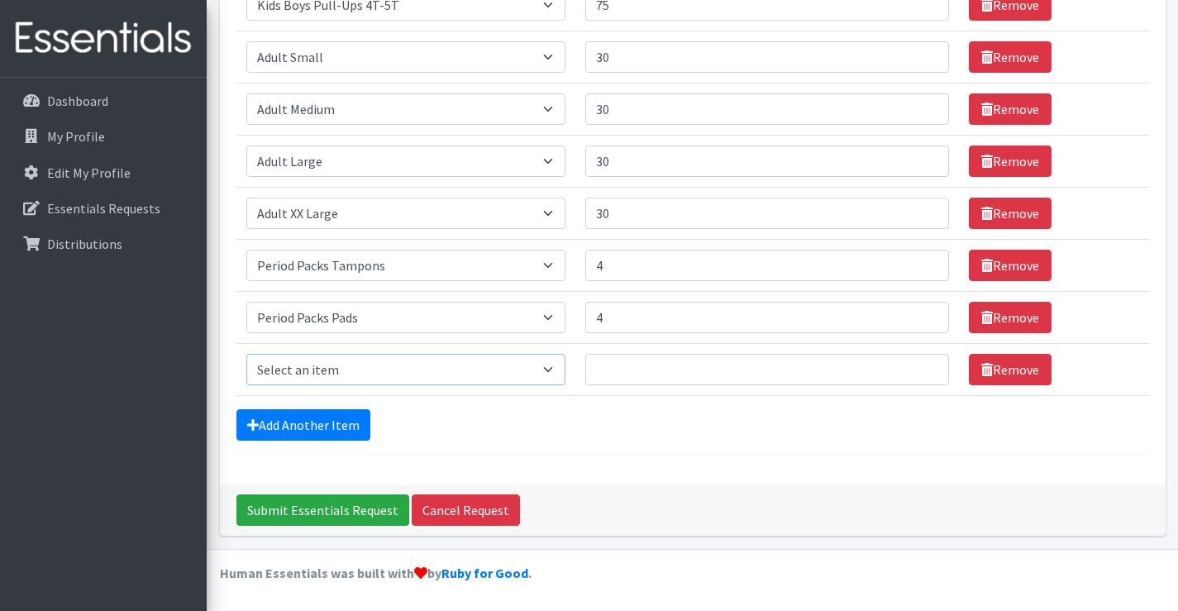
select select "4828"
click at [246, 354] on select "Select an item Adult XXX Large Adult Large Adult XX Large Adult Medium Adult Sm…" at bounding box center [406, 369] width 320 height 31
click at [604, 365] on input "Quantity" at bounding box center [767, 369] width 364 height 31
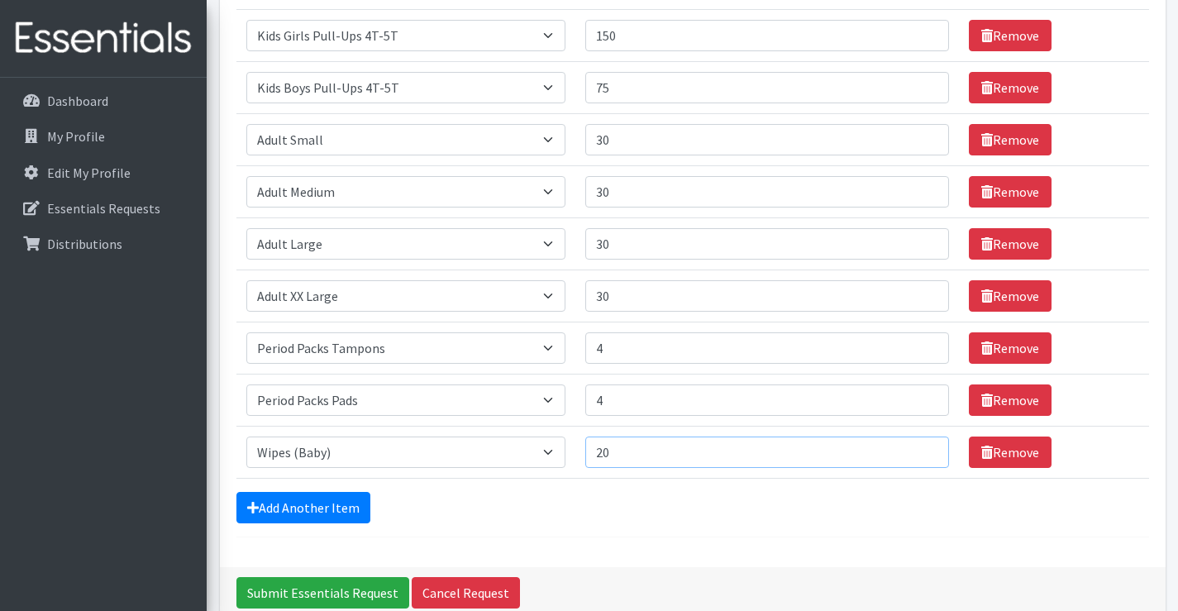
type input "20"
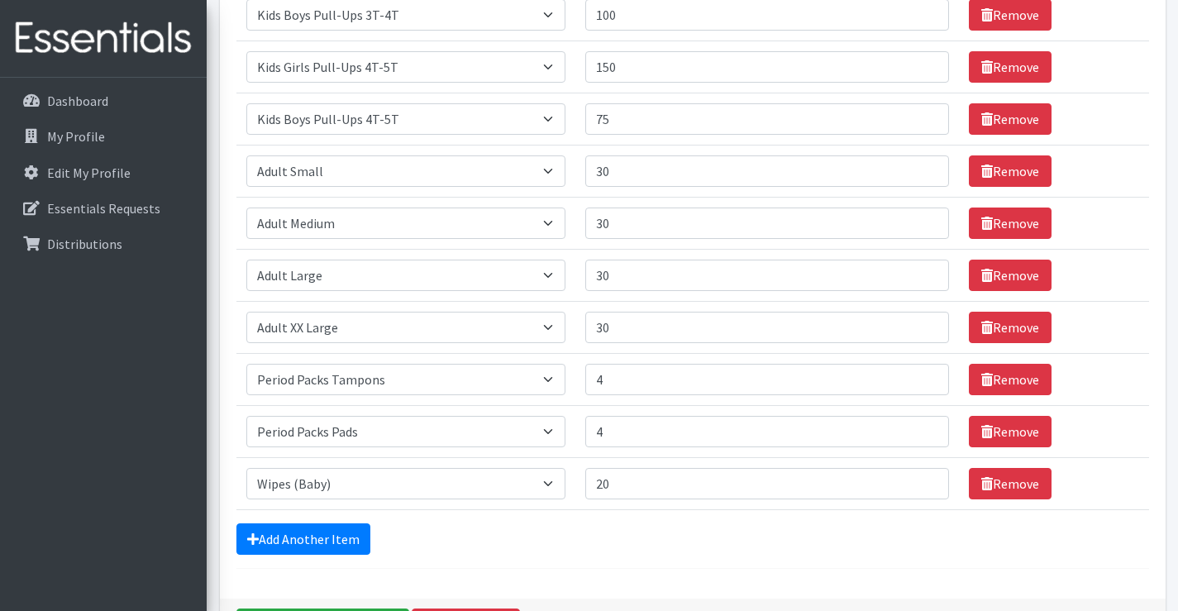
scroll to position [747, 0]
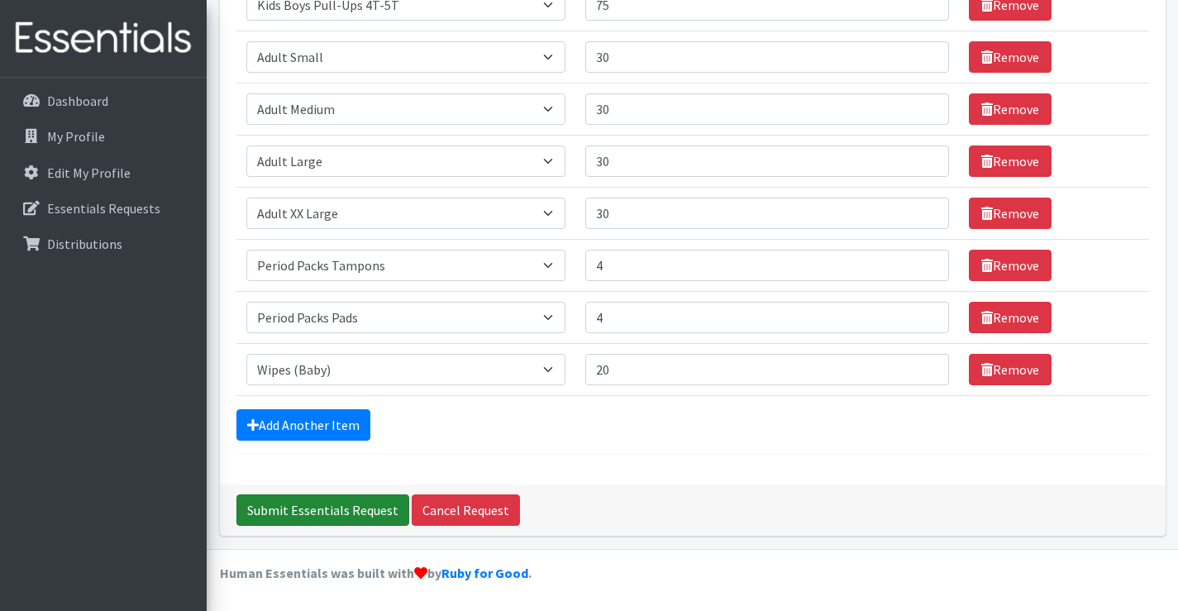
click at [313, 515] on input "Submit Essentials Request" at bounding box center [322, 509] width 173 height 31
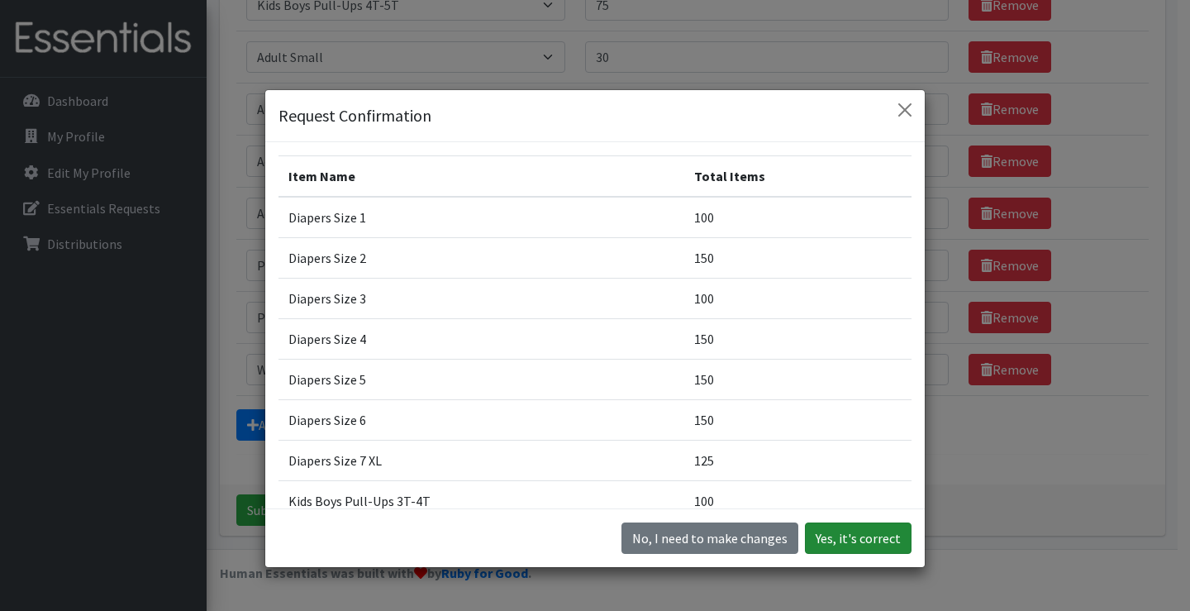
click at [868, 544] on button "Yes, it's correct" at bounding box center [858, 537] width 107 height 31
